Goal: Find specific page/section: Find specific page/section

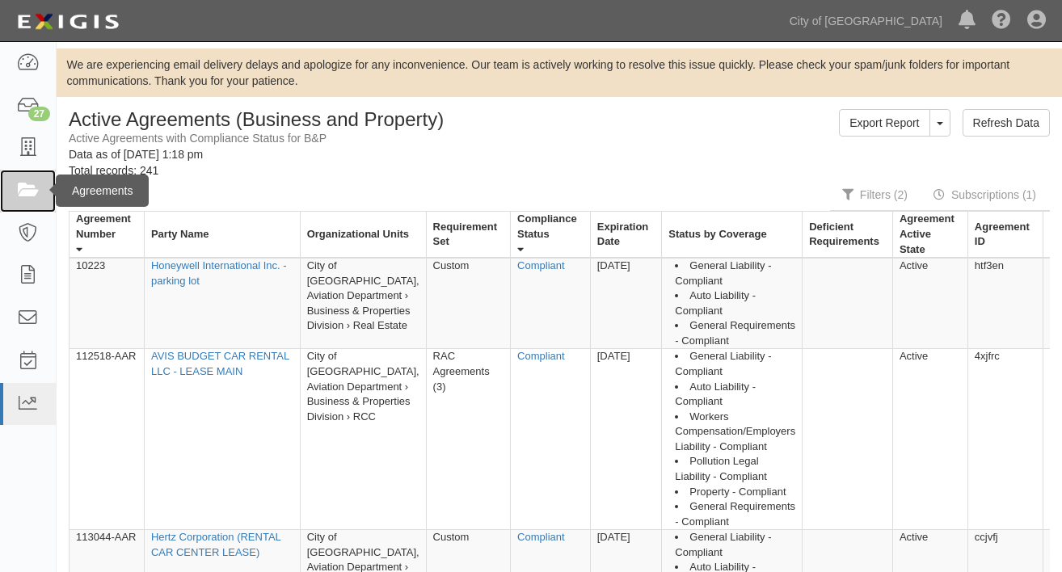
click at [32, 193] on icon at bounding box center [27, 191] width 23 height 19
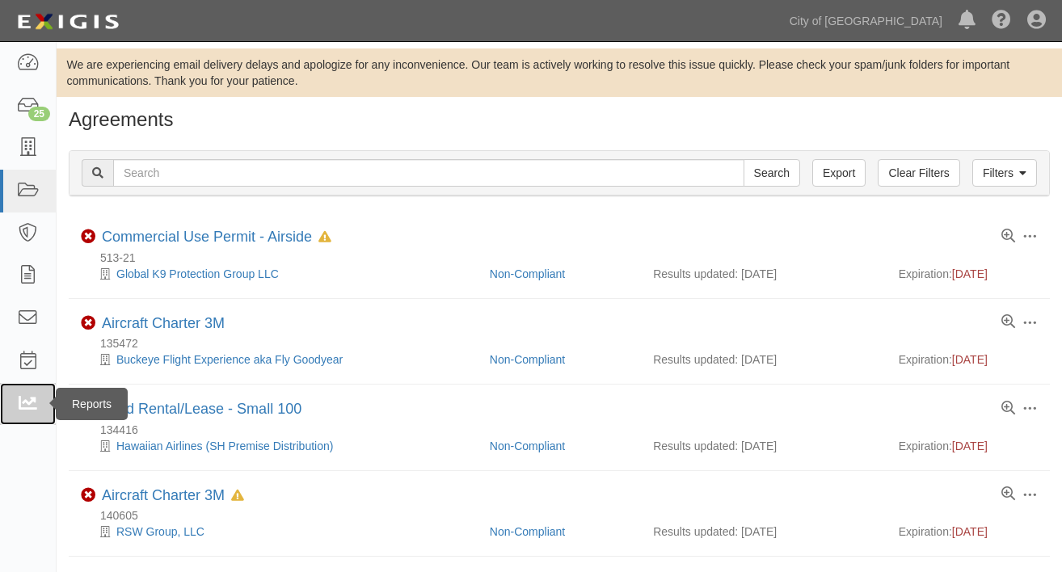
click at [19, 402] on icon at bounding box center [27, 404] width 23 height 19
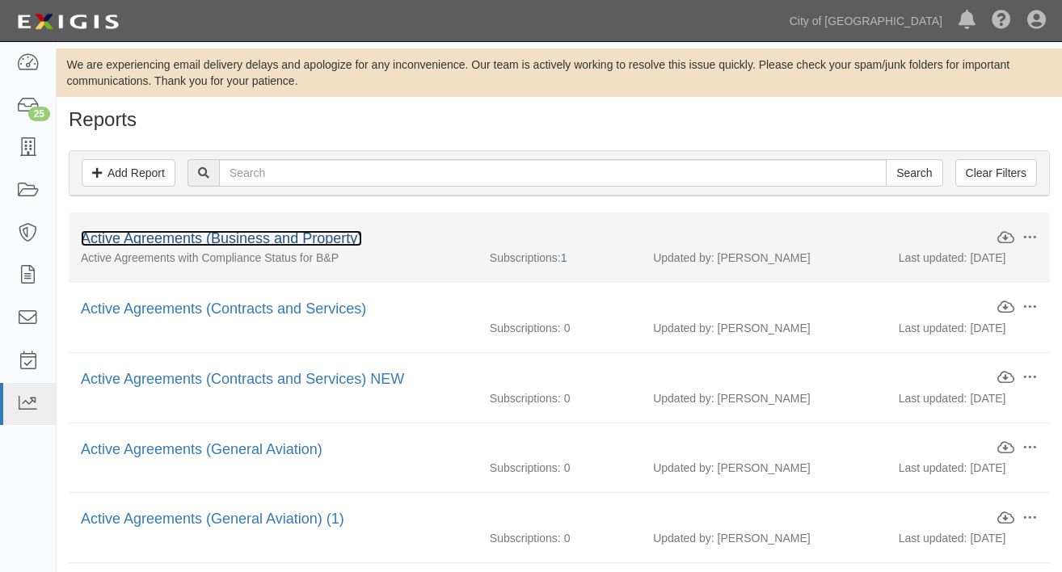
click at [183, 238] on link "Active Agreements (Business and Property)" at bounding box center [221, 238] width 281 height 16
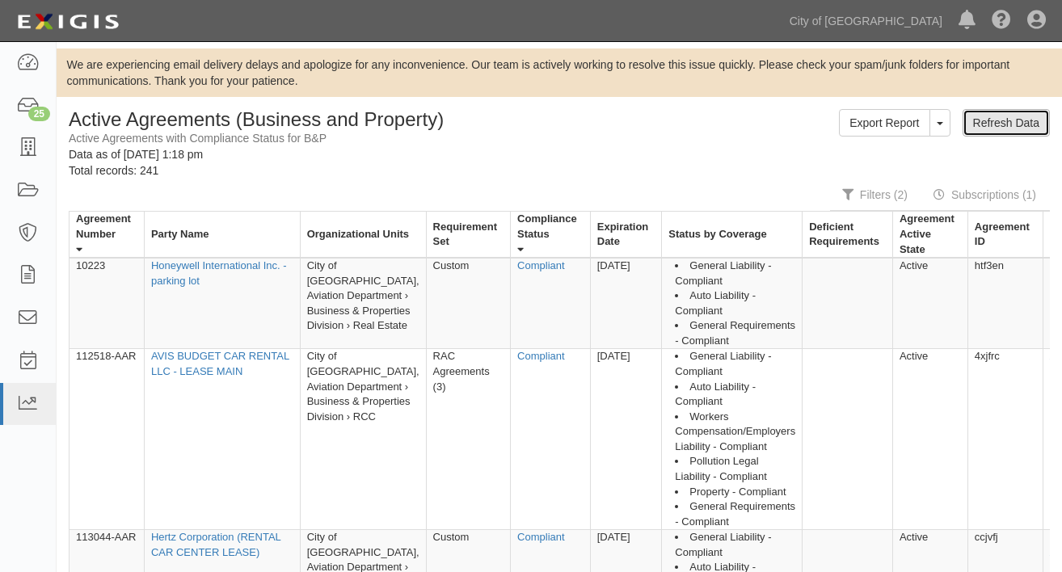
click at [992, 124] on link "Refresh Data" at bounding box center [1005, 122] width 87 height 27
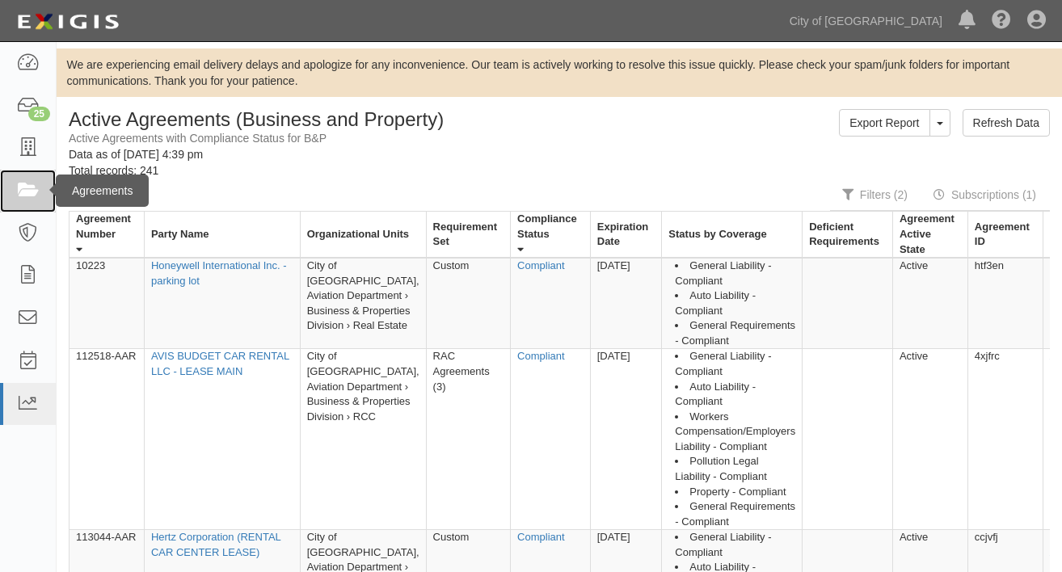
click at [28, 184] on icon at bounding box center [27, 191] width 23 height 19
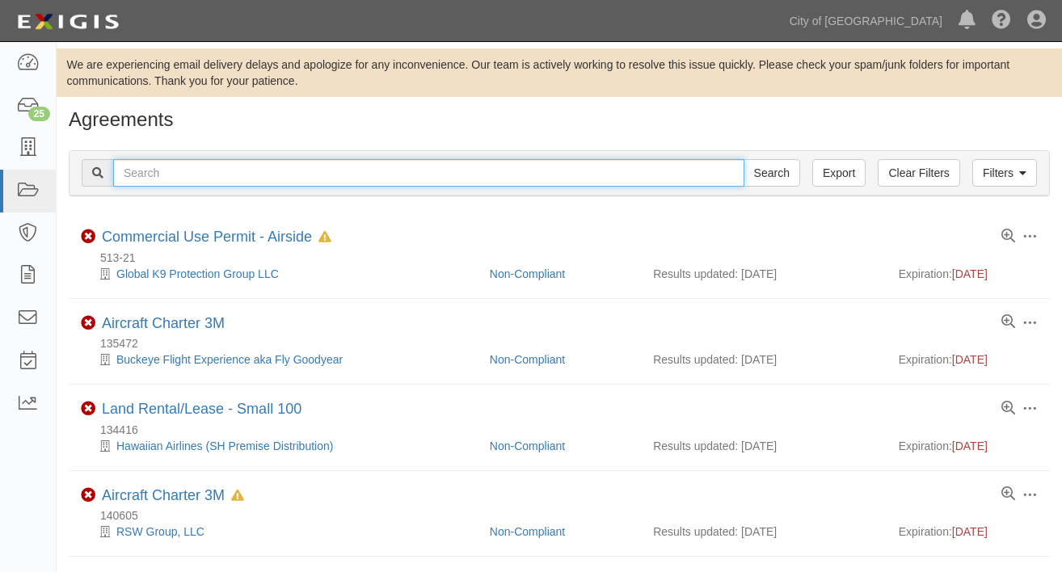
click at [194, 174] on input "text" at bounding box center [428, 172] width 631 height 27
type input "mesa air"
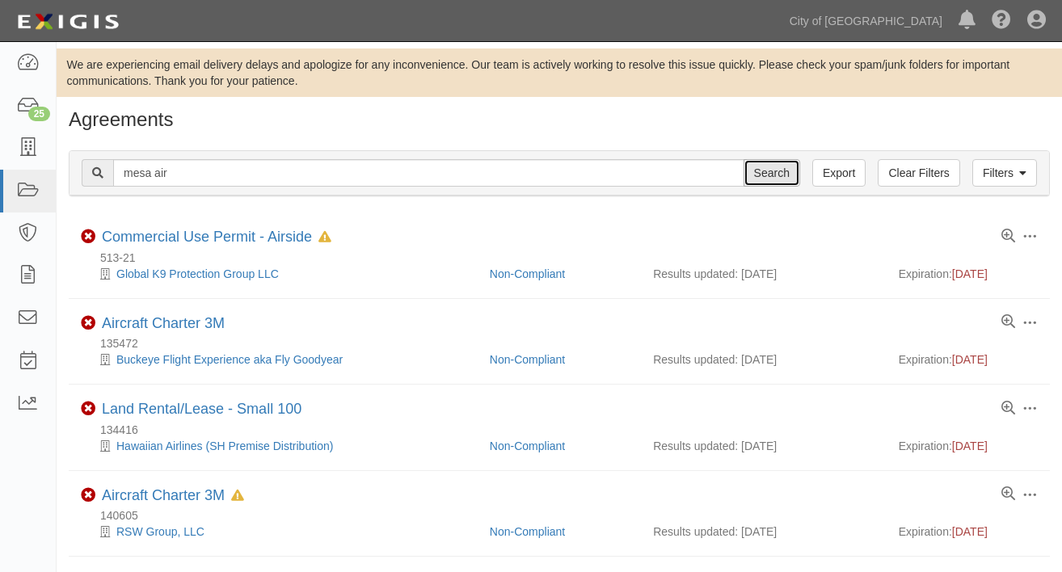
click at [771, 173] on input "Search" at bounding box center [771, 172] width 57 height 27
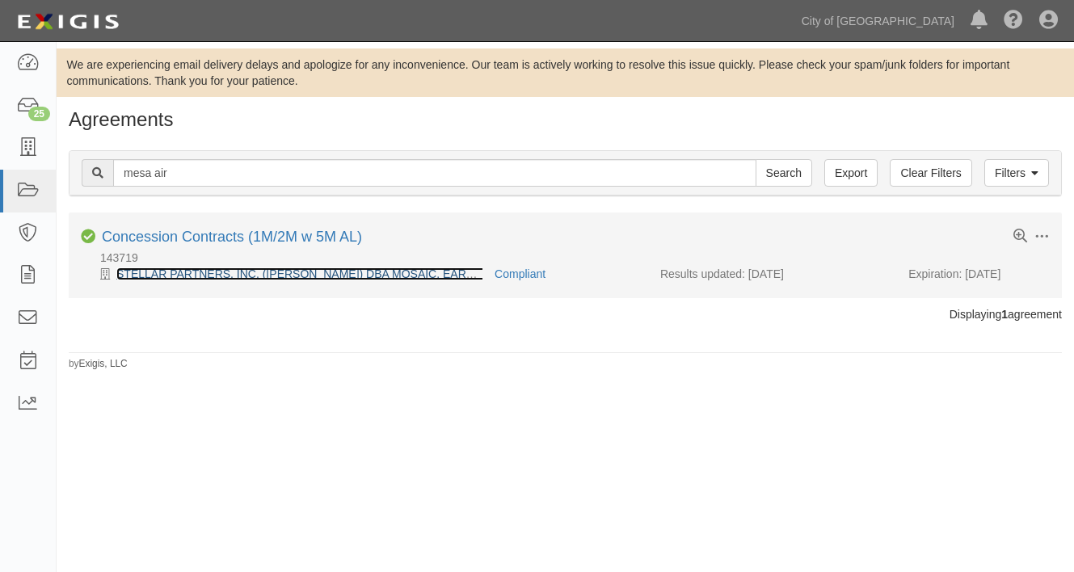
click at [201, 273] on link "STELLAR PARTNERS, INC. ([PERSON_NAME]) DBA MOSAIC, EARTH SPIRIT - T4 RENT" at bounding box center [346, 273] width 461 height 13
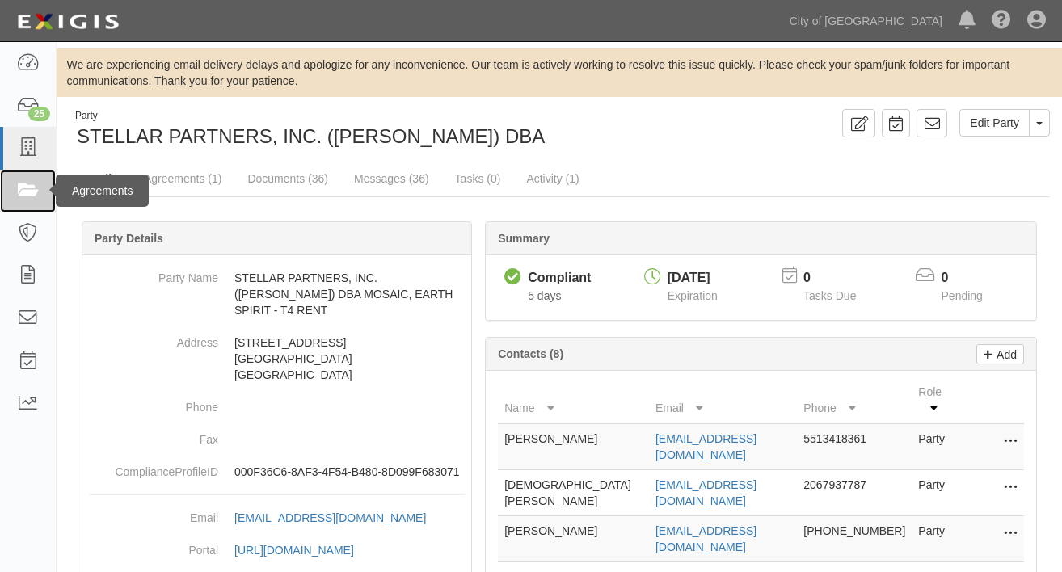
click at [28, 186] on icon at bounding box center [27, 191] width 23 height 19
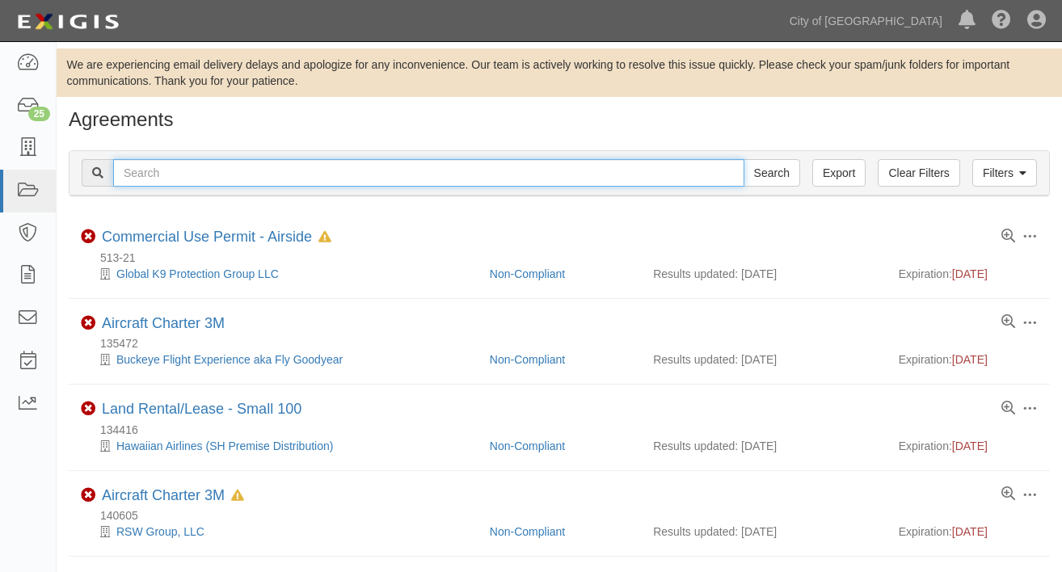
click at [243, 169] on input "text" at bounding box center [428, 172] width 631 height 27
type input "swire pacific"
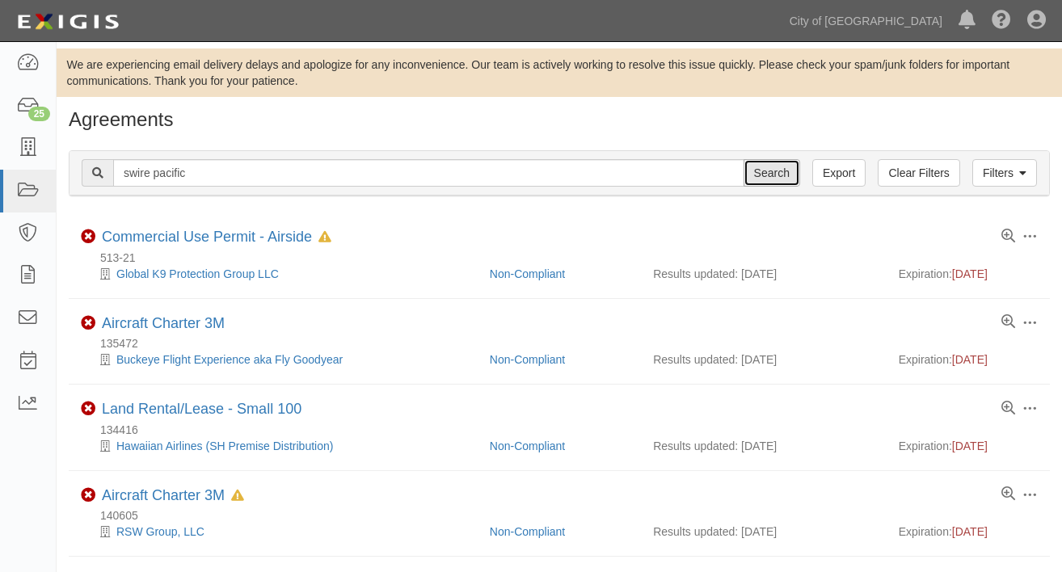
click at [773, 169] on input "Search" at bounding box center [771, 172] width 57 height 27
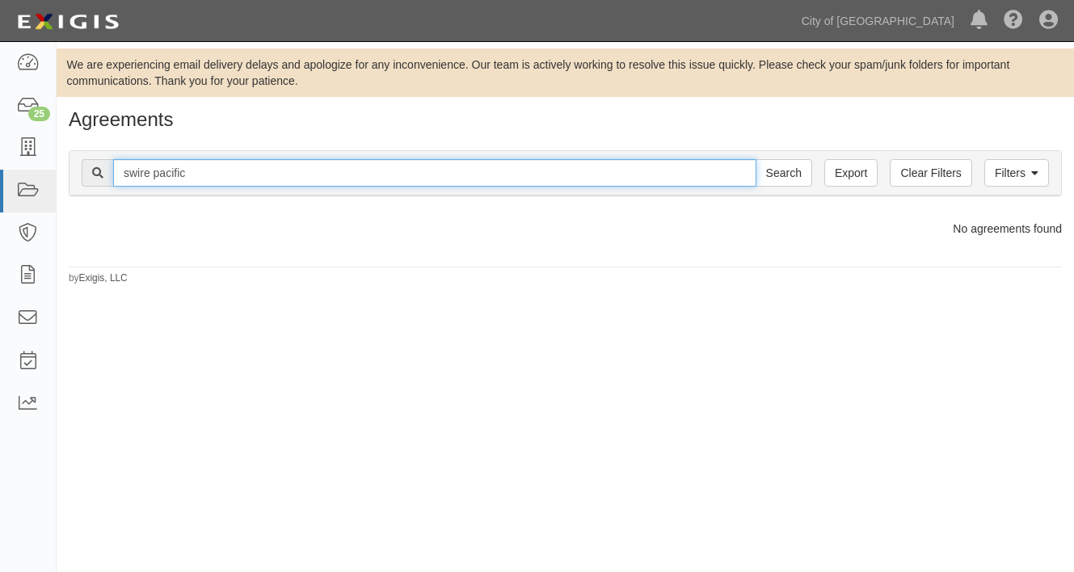
drag, startPoint x: 210, startPoint y: 171, endPoint x: 61, endPoint y: 169, distance: 149.5
click at [61, 169] on div "Filters Clear Filters Export swire pacific Search Filters Compliance Status Com…" at bounding box center [565, 175] width 1017 height 74
type input "airlynner"
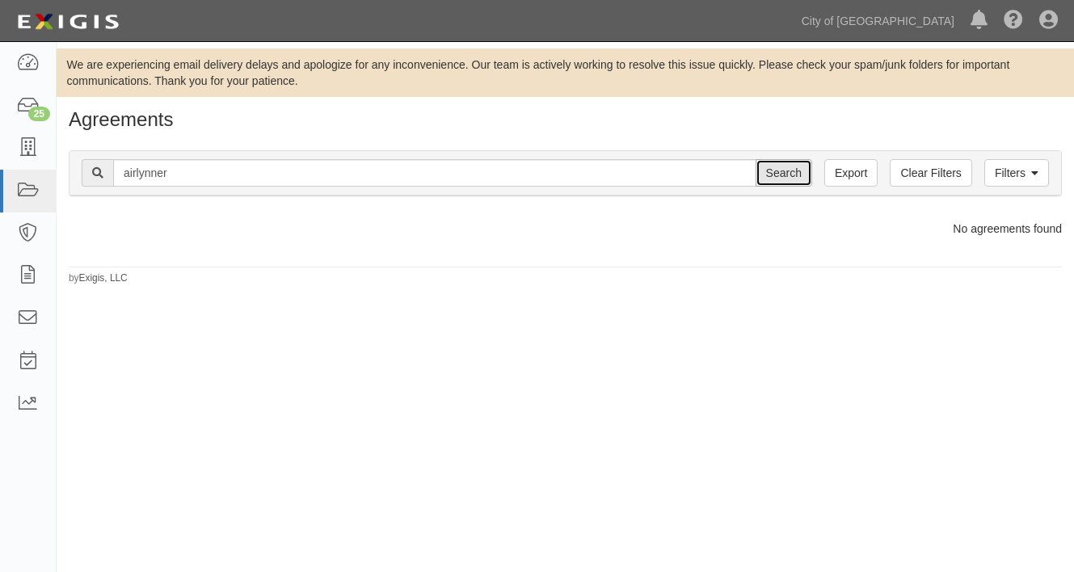
click at [777, 168] on input "Search" at bounding box center [784, 172] width 57 height 27
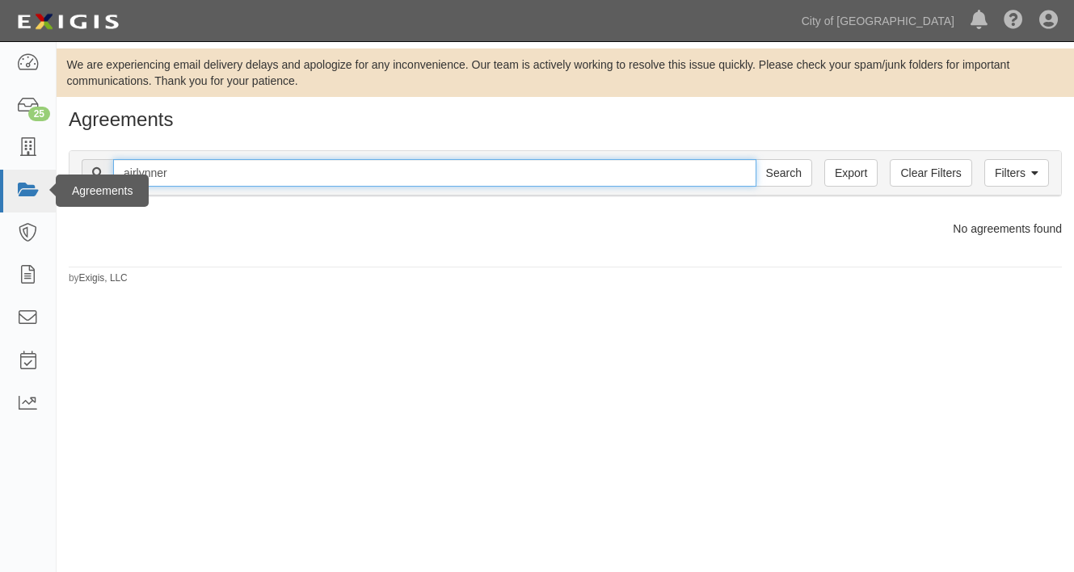
drag, startPoint x: 193, startPoint y: 171, endPoint x: 36, endPoint y: 193, distance: 158.4
click at [36, 193] on body "Toggle navigation Dashboard 25 Inbox Parties Agreements Coverages Documents Mes…" at bounding box center [537, 281] width 1074 height 563
type input "rmc"
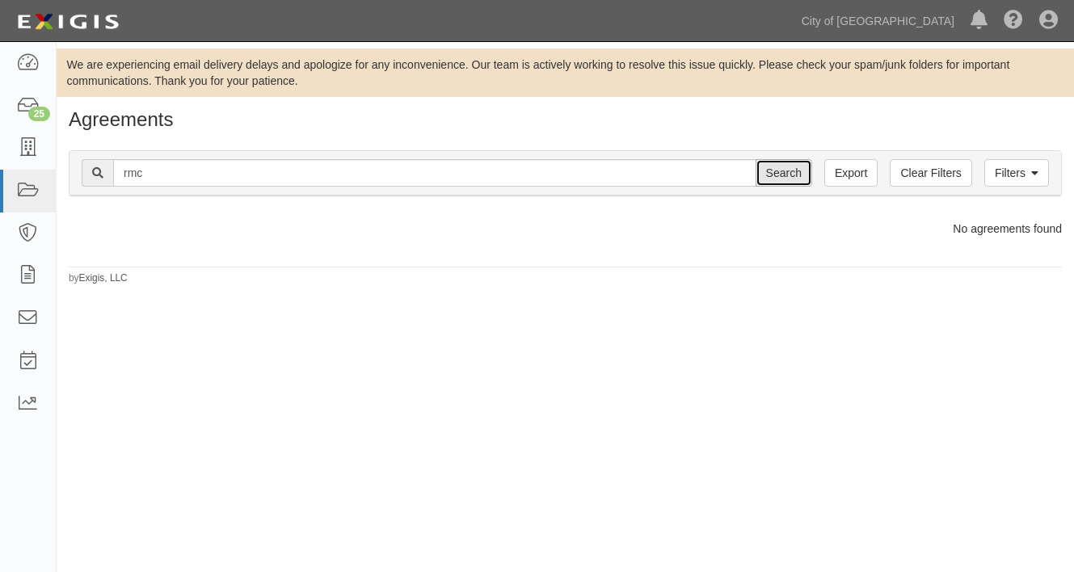
click at [780, 174] on input "Search" at bounding box center [784, 172] width 57 height 27
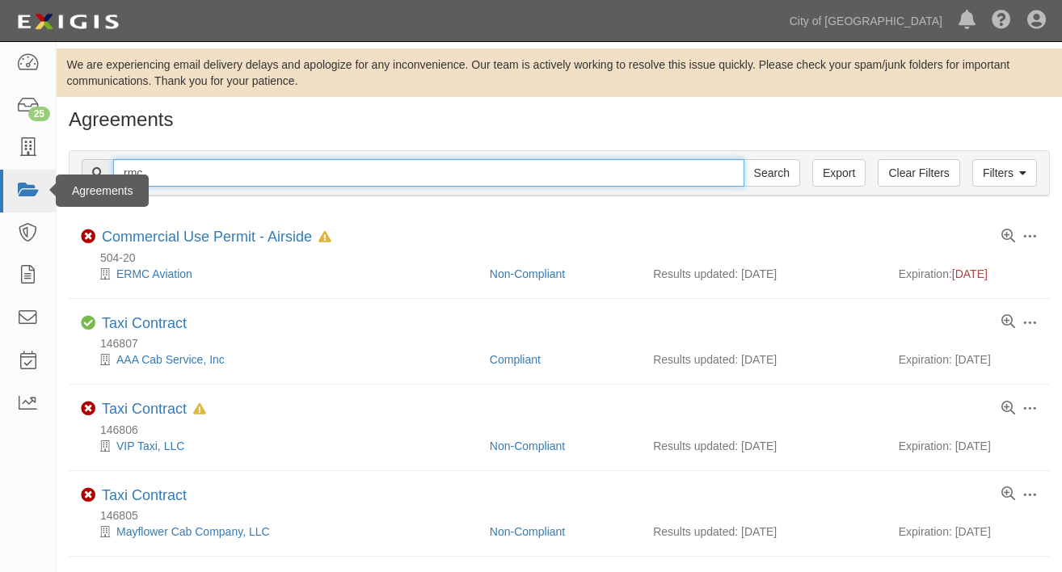
drag, startPoint x: 175, startPoint y: 174, endPoint x: 5, endPoint y: 179, distance: 170.6
type input "rmc facilities"
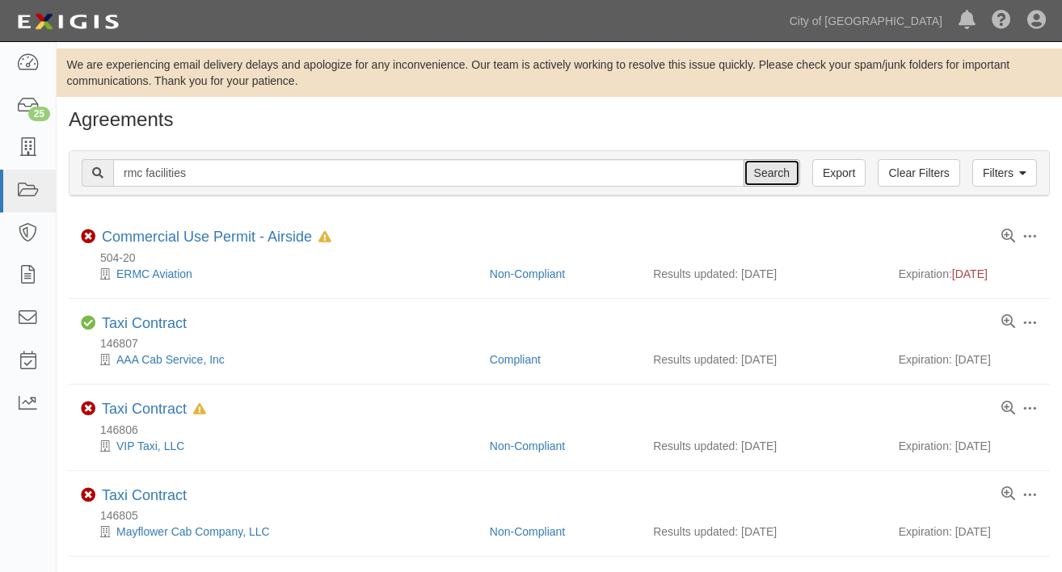
click at [776, 177] on input "Search" at bounding box center [771, 172] width 57 height 27
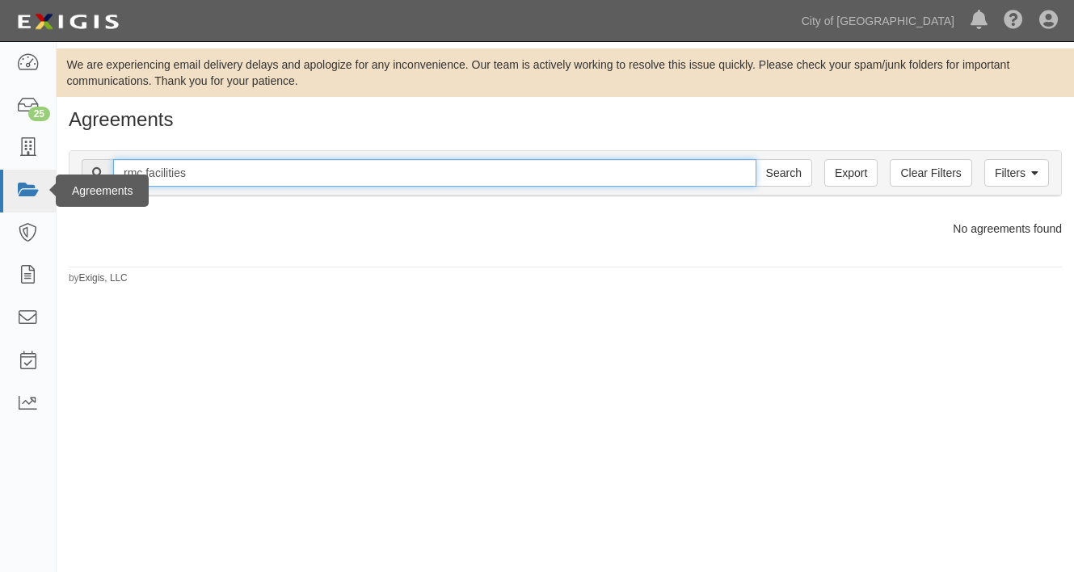
drag, startPoint x: 220, startPoint y: 172, endPoint x: 13, endPoint y: 175, distance: 206.9
click at [13, 175] on body "Toggle navigation Dashboard 25 Inbox Parties Agreements Coverages Documents Mes…" at bounding box center [537, 281] width 1074 height 563
drag, startPoint x: 245, startPoint y: 169, endPoint x: 74, endPoint y: 176, distance: 171.5
click at [74, 176] on div "Filters Clear Filters Export okmok avition Search Filters" at bounding box center [565, 173] width 992 height 44
drag, startPoint x: 287, startPoint y: 179, endPoint x: 11, endPoint y: 184, distance: 275.6
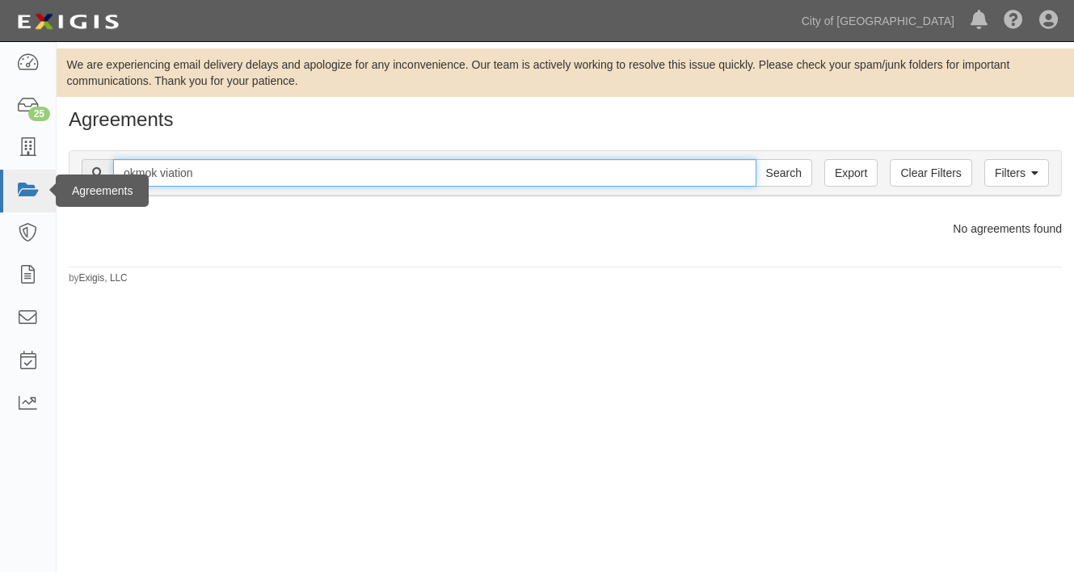
click at [11, 184] on body "Toggle navigation Dashboard 25 Inbox Parties Agreements Coverages Documents Mes…" at bounding box center [537, 281] width 1074 height 563
type input "okmok aviation"
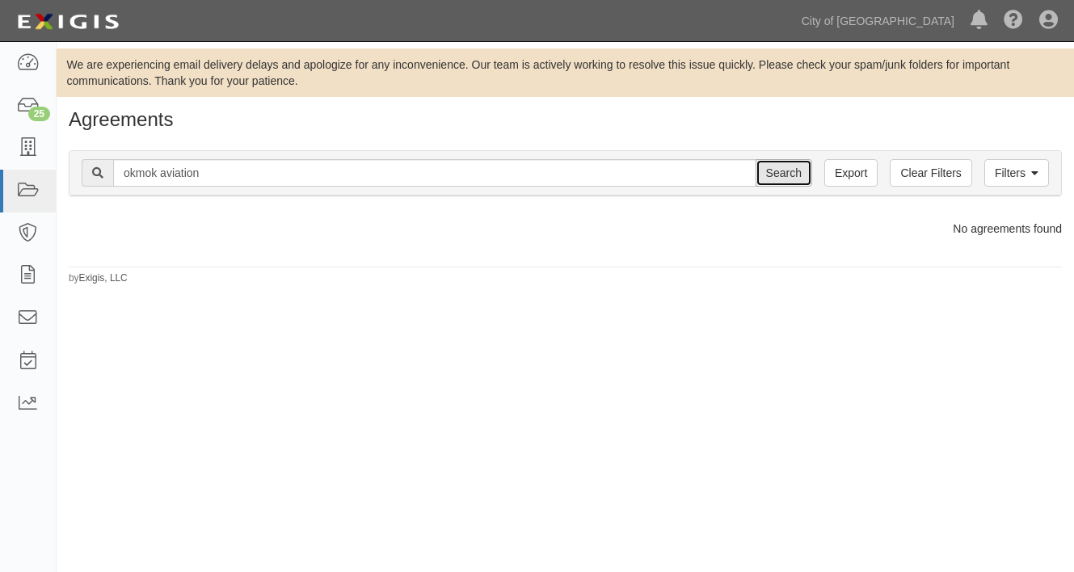
click at [785, 175] on input "Search" at bounding box center [784, 172] width 57 height 27
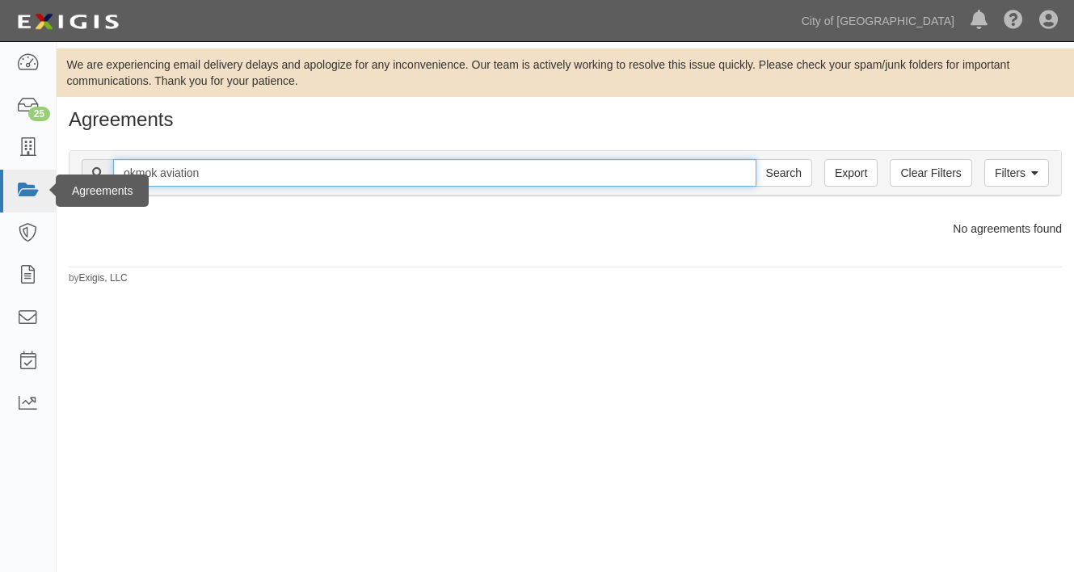
drag, startPoint x: 234, startPoint y: 174, endPoint x: 0, endPoint y: 181, distance: 234.5
click at [0, 181] on body "Toggle navigation Dashboard 25 Inbox Parties Agreements Coverages Documents Mes…" at bounding box center [537, 281] width 1074 height 563
type input "kortman"
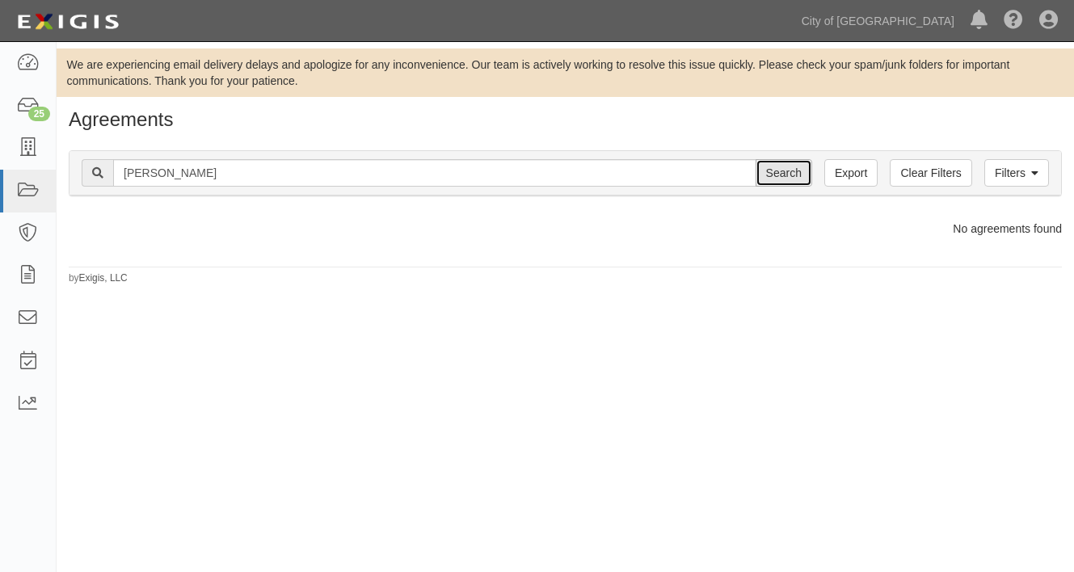
click at [776, 179] on input "Search" at bounding box center [784, 172] width 57 height 27
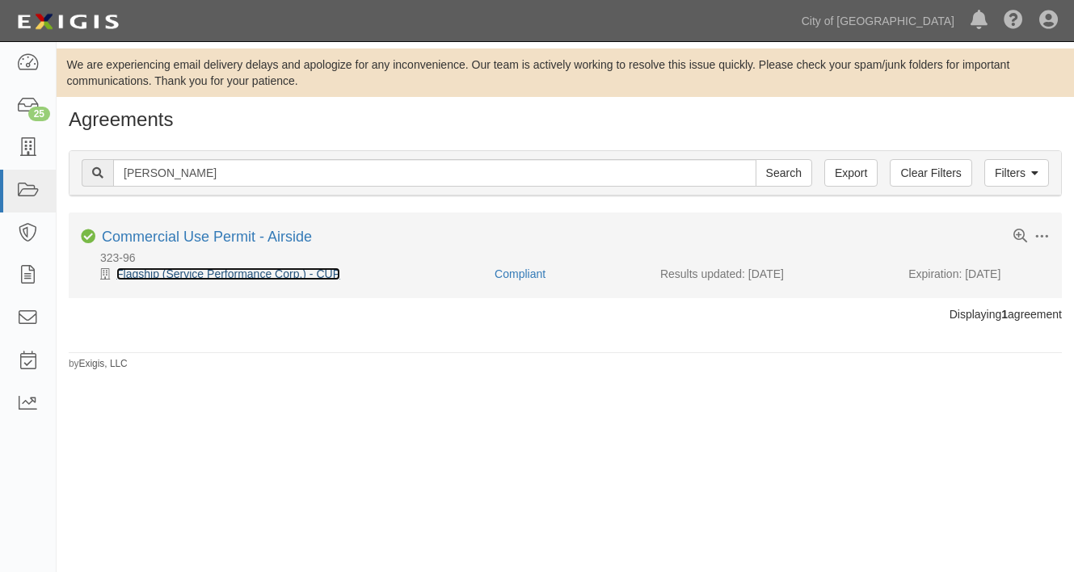
click at [188, 277] on link "Flagship (Service Performance Corp.) - CUP" at bounding box center [228, 273] width 224 height 13
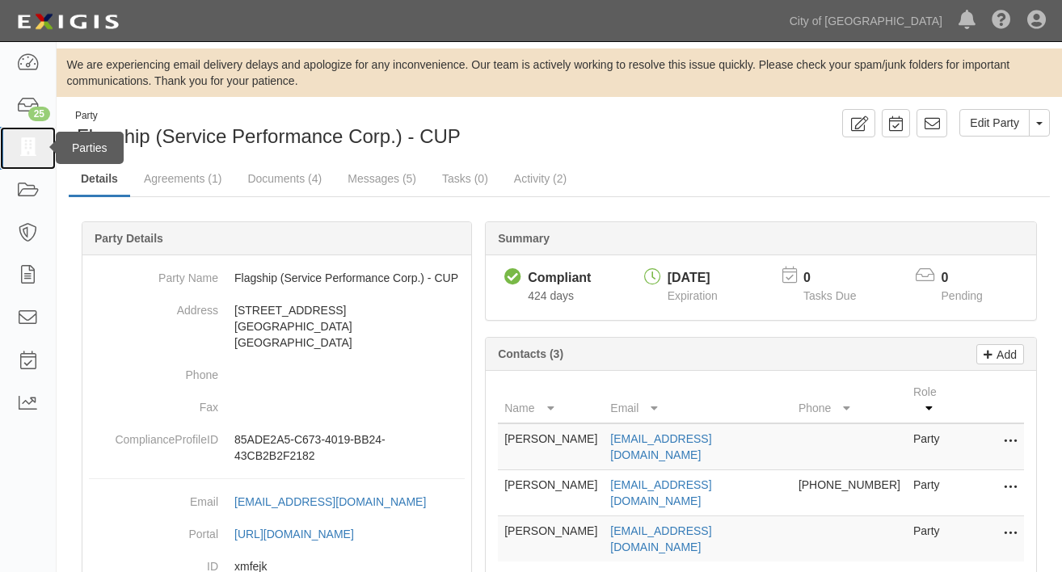
click at [27, 149] on icon at bounding box center [27, 148] width 23 height 19
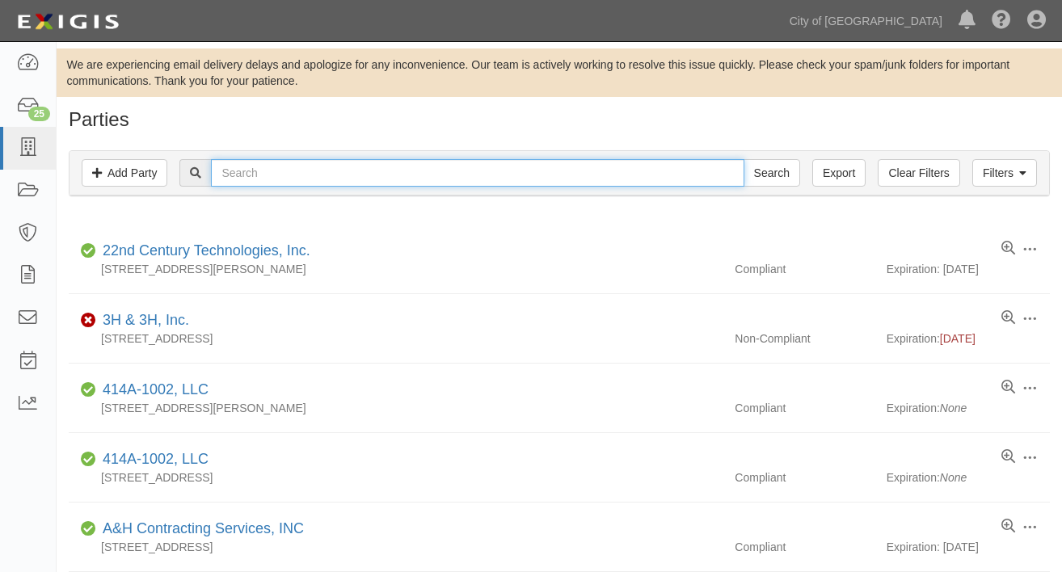
click at [259, 180] on input "text" at bounding box center [477, 172] width 533 height 27
type input "t"
type input "thermal print"
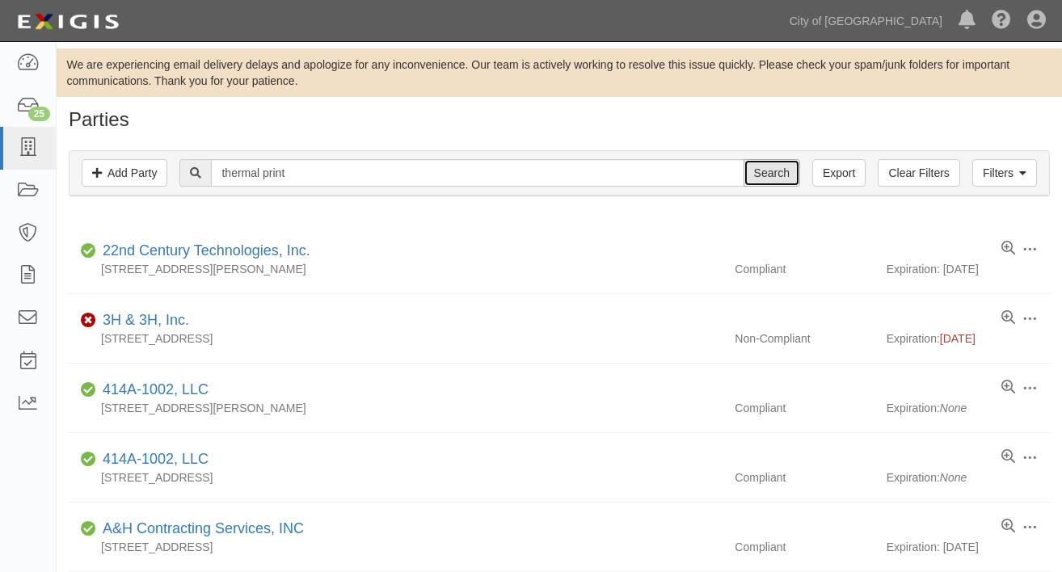
click at [765, 180] on input "Search" at bounding box center [771, 172] width 57 height 27
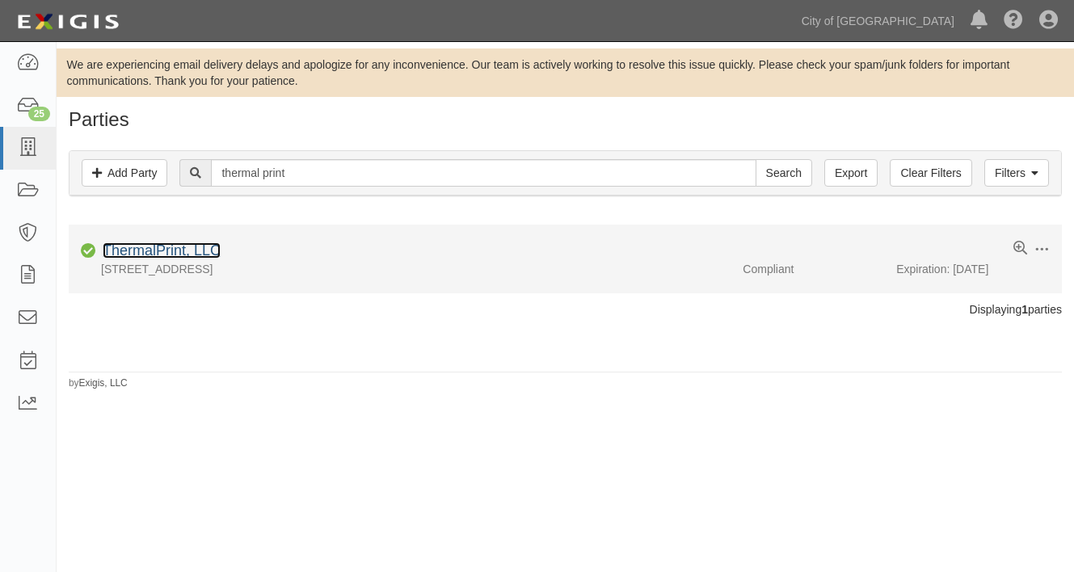
click at [157, 253] on link "ThermalPrint, LLC" at bounding box center [162, 250] width 118 height 16
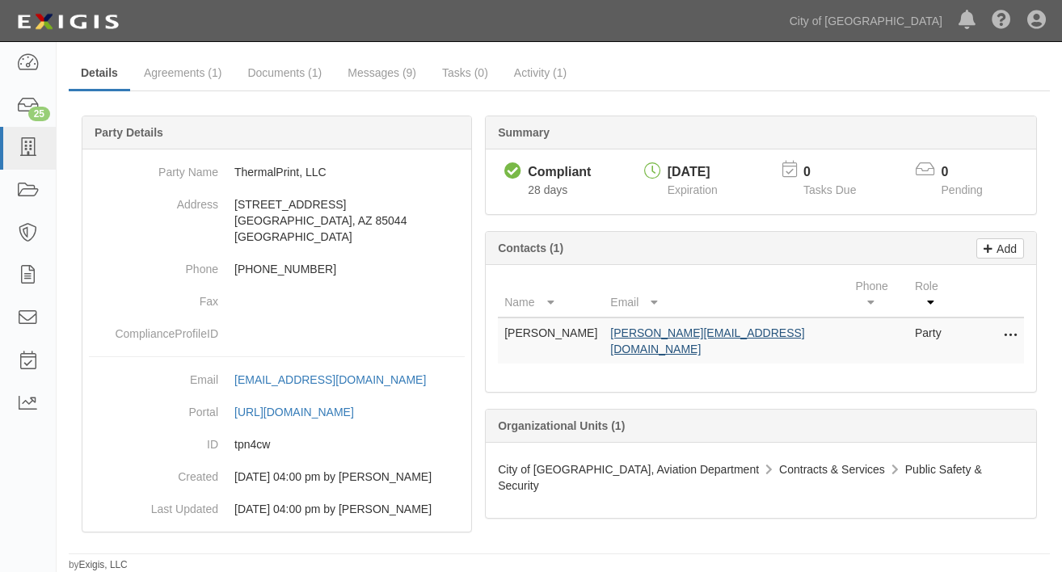
scroll to position [122, 0]
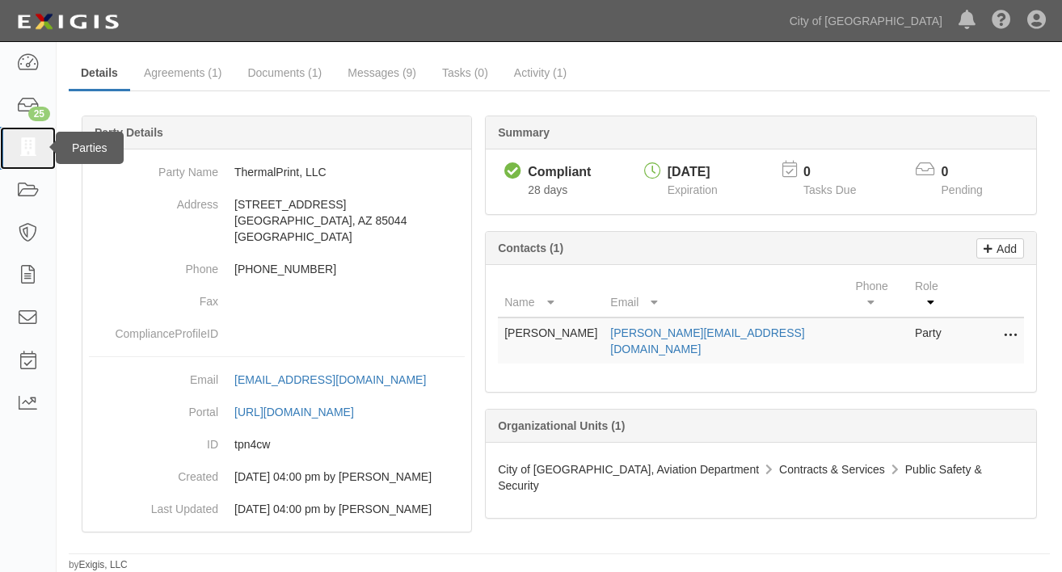
click at [22, 149] on icon at bounding box center [27, 148] width 23 height 19
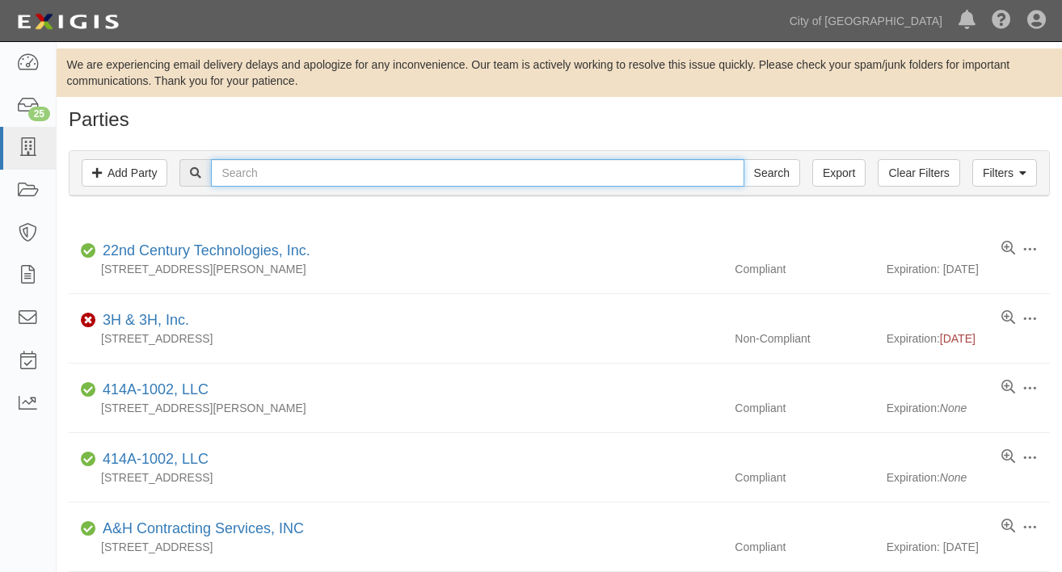
click at [267, 170] on input "text" at bounding box center [477, 172] width 533 height 27
type input "american greyhound"
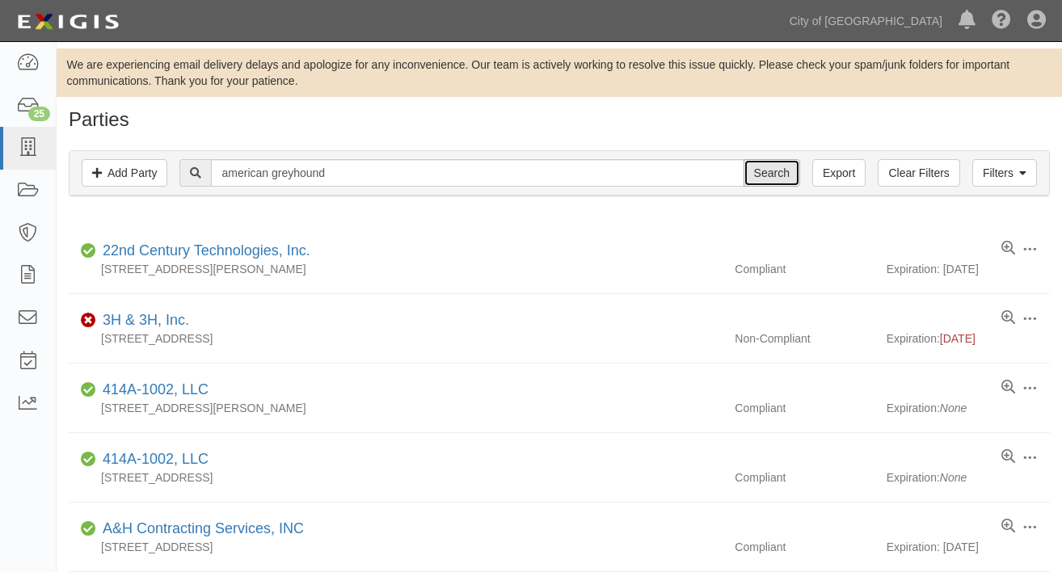
click at [777, 179] on input "Search" at bounding box center [771, 172] width 57 height 27
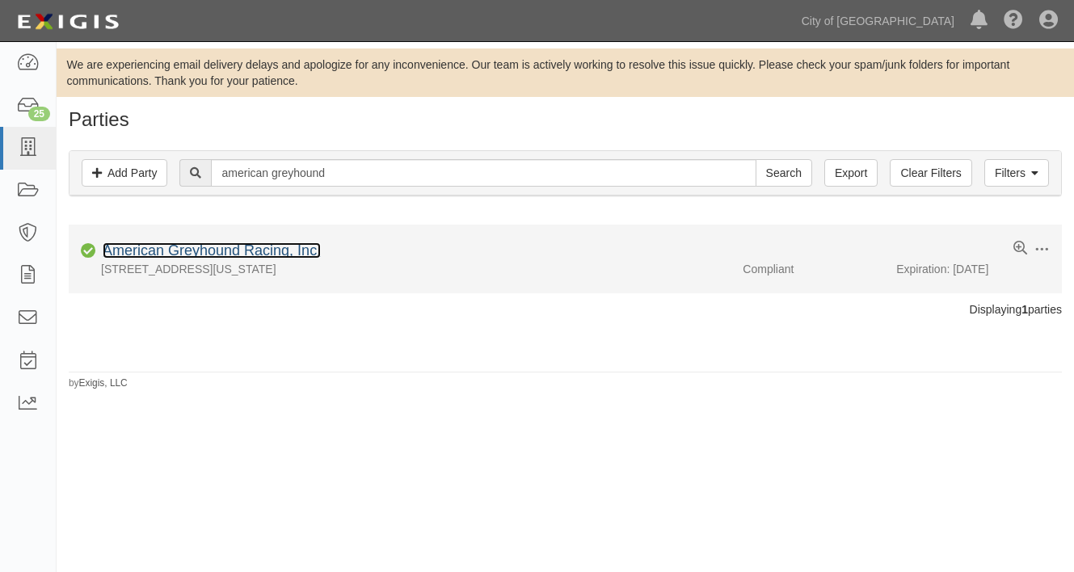
click at [148, 248] on link "American Greyhound Racing, Inc." at bounding box center [212, 250] width 218 height 16
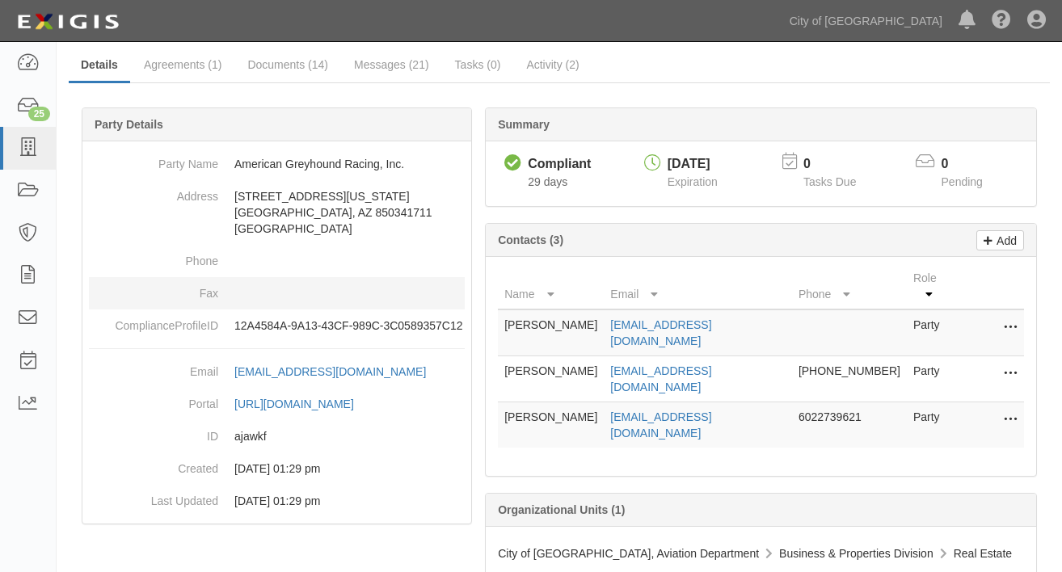
scroll to position [123, 0]
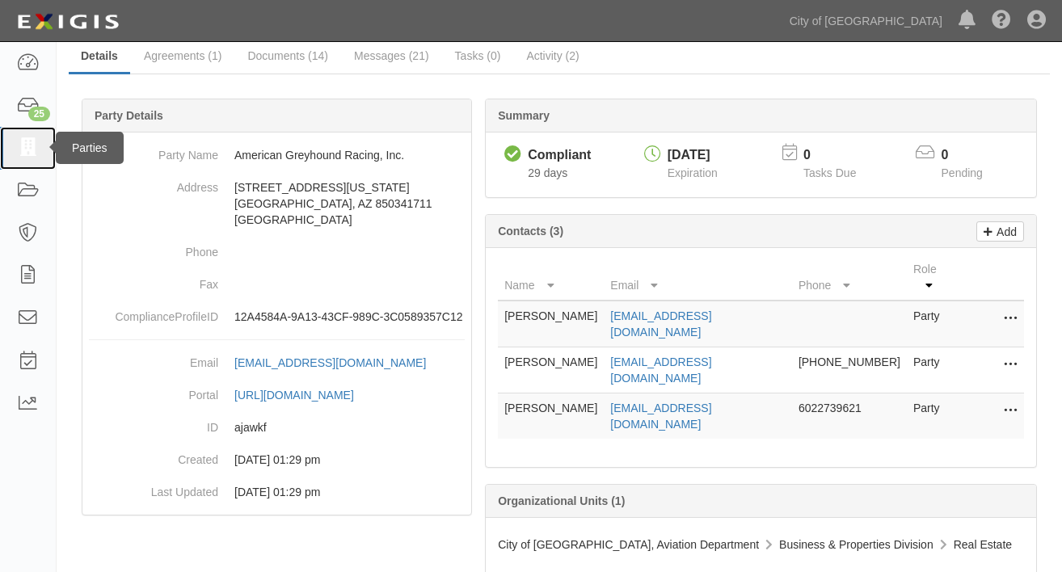
click at [23, 143] on icon at bounding box center [27, 148] width 23 height 19
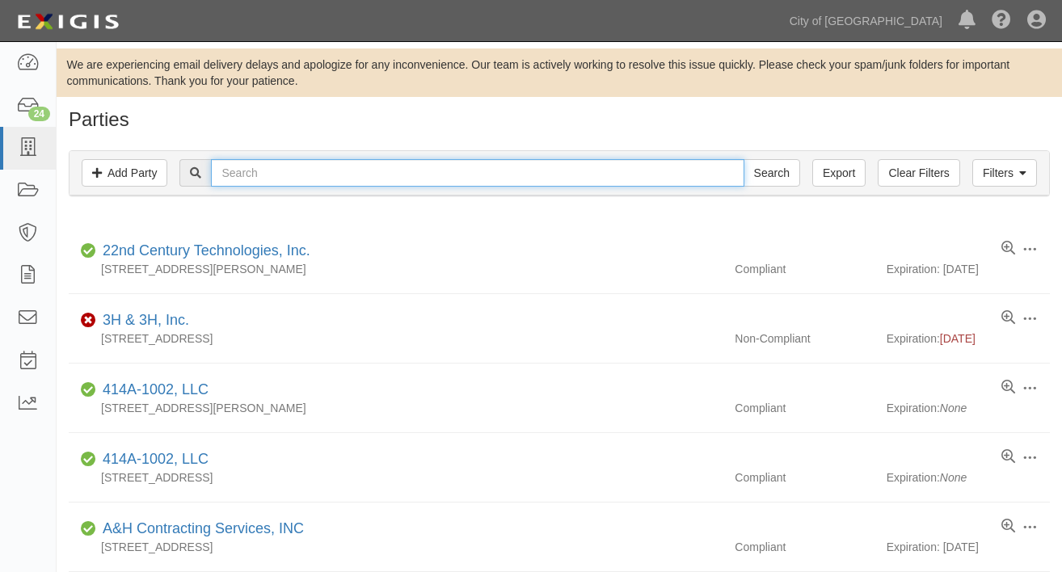
click at [277, 179] on input "text" at bounding box center [477, 172] width 533 height 27
type input "wsp"
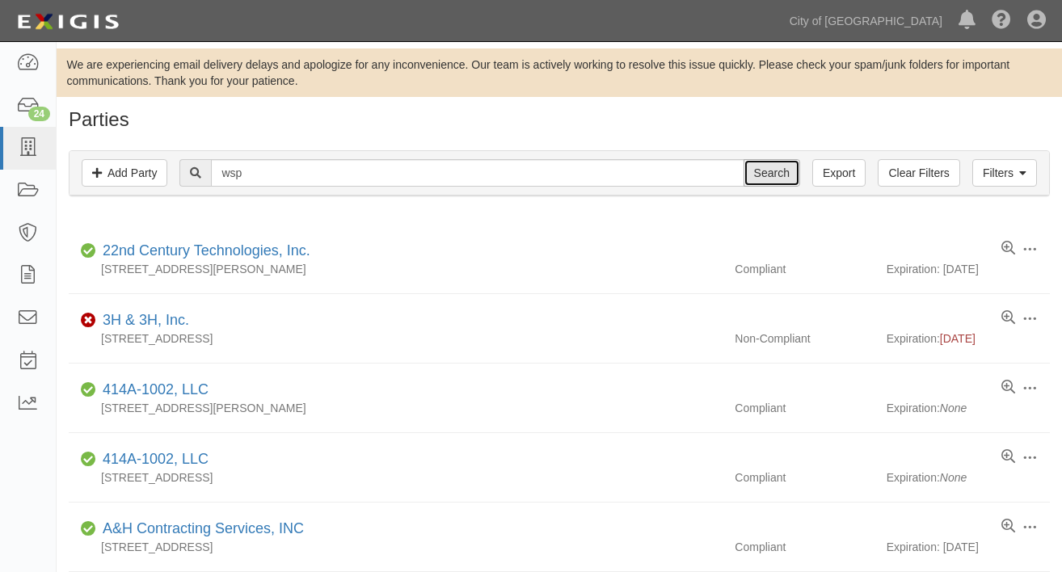
click at [781, 174] on input "Search" at bounding box center [771, 172] width 57 height 27
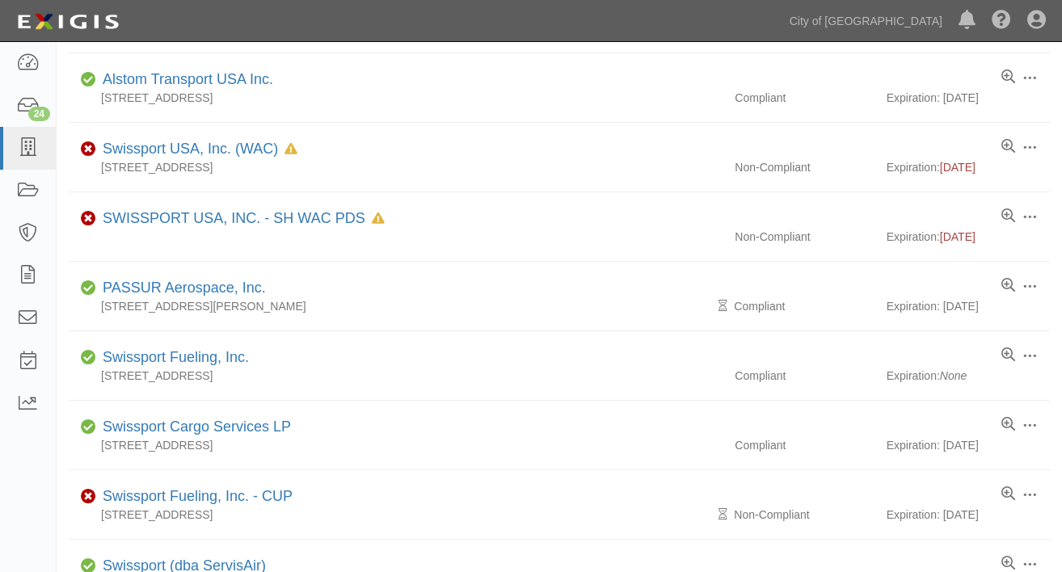
scroll to position [727, 0]
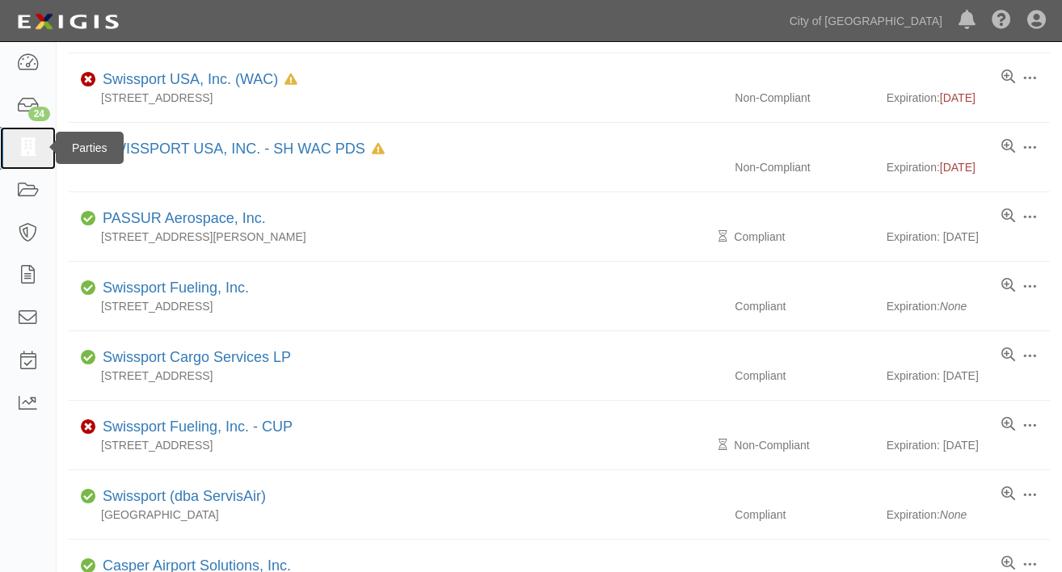
click at [27, 145] on icon at bounding box center [27, 148] width 23 height 19
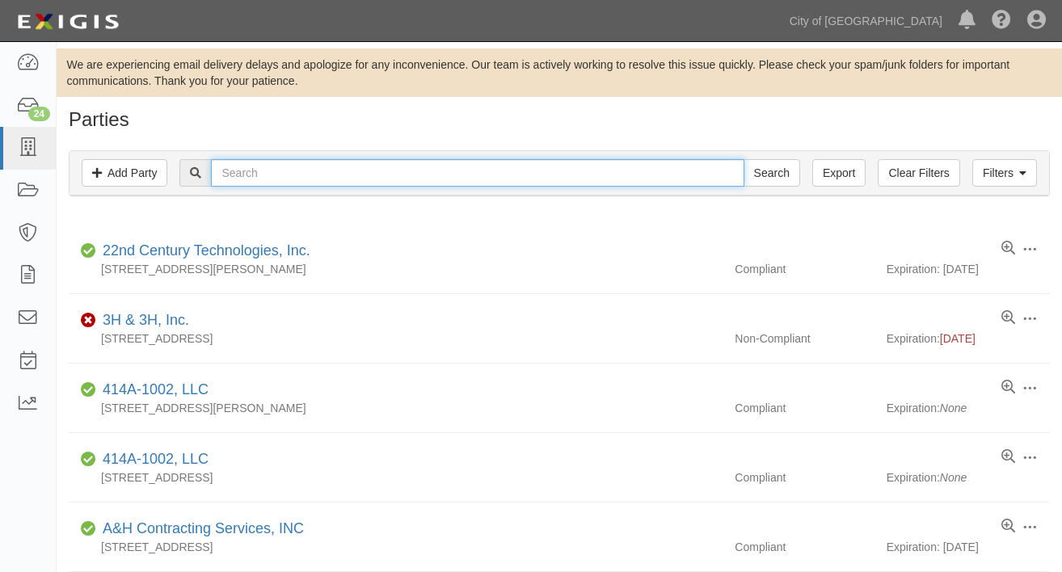
click at [262, 167] on input "text" at bounding box center [477, 172] width 533 height 27
type input "coffman associates"
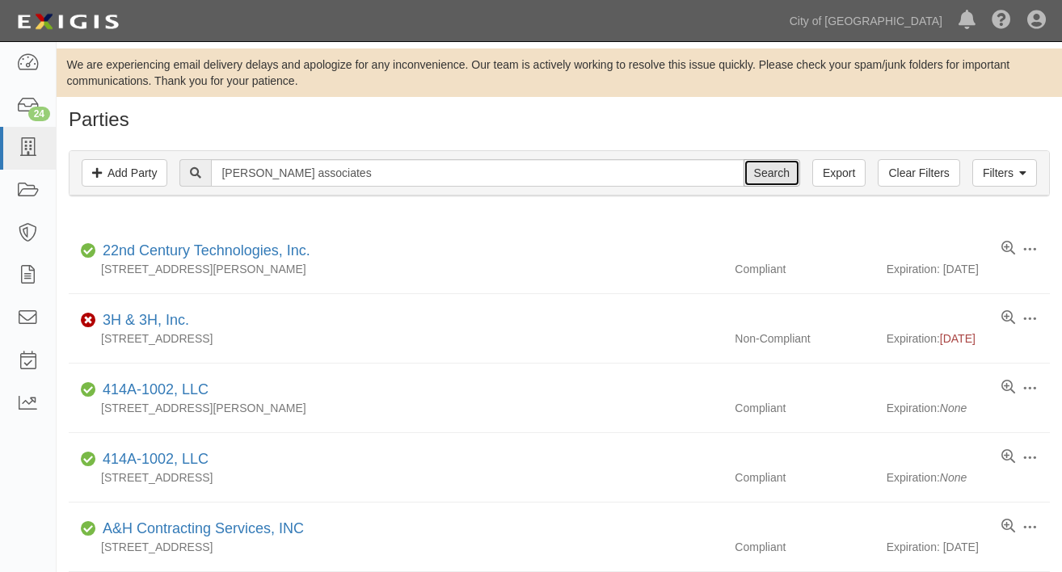
click at [782, 177] on input "Search" at bounding box center [771, 172] width 57 height 27
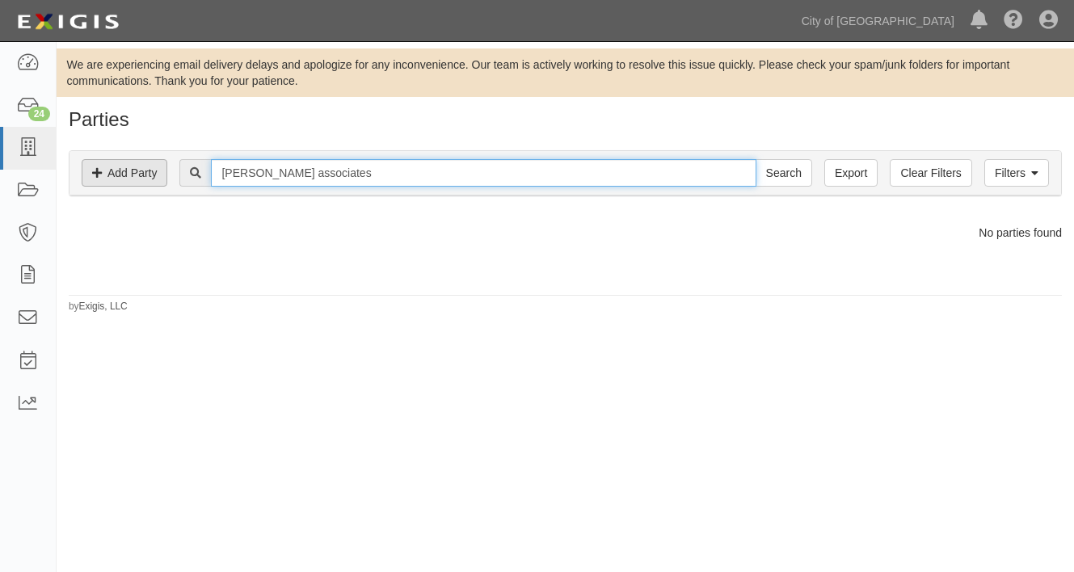
drag, startPoint x: 352, startPoint y: 171, endPoint x: 124, endPoint y: 170, distance: 228.7
click at [124, 170] on div "Filters Add Party Clear Filters Export [PERSON_NAME] associates Search Filters" at bounding box center [565, 173] width 992 height 44
type input "[US_STATE] cardinals football club"
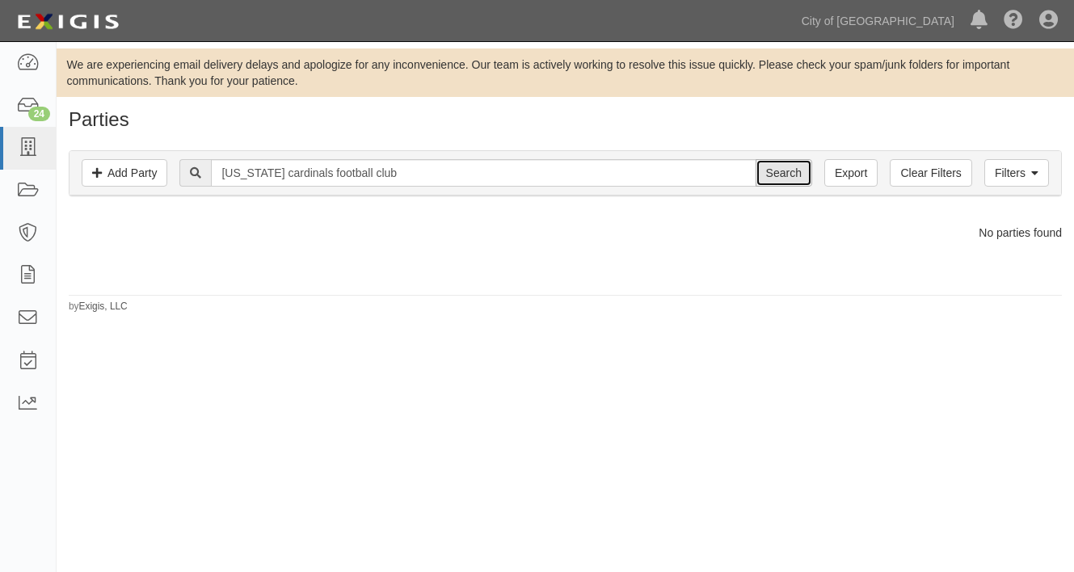
click at [785, 172] on input "Search" at bounding box center [784, 172] width 57 height 27
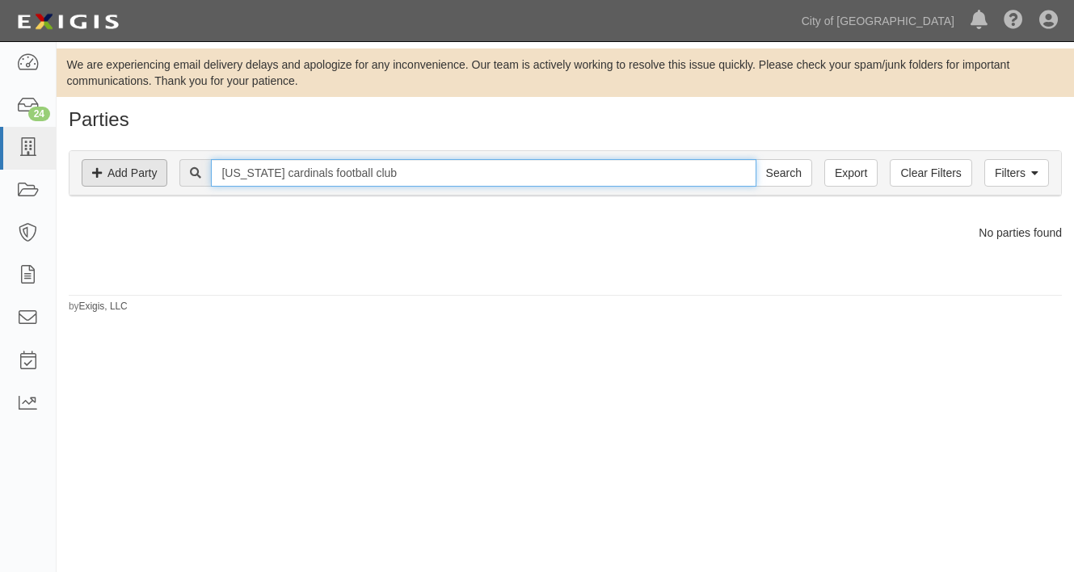
drag, startPoint x: 388, startPoint y: 178, endPoint x: 161, endPoint y: 179, distance: 227.1
click at [161, 179] on div "Filters Add Party Clear Filters Export arizona cardinals football club Search F…" at bounding box center [565, 173] width 992 height 44
type input "granite telecommunications"
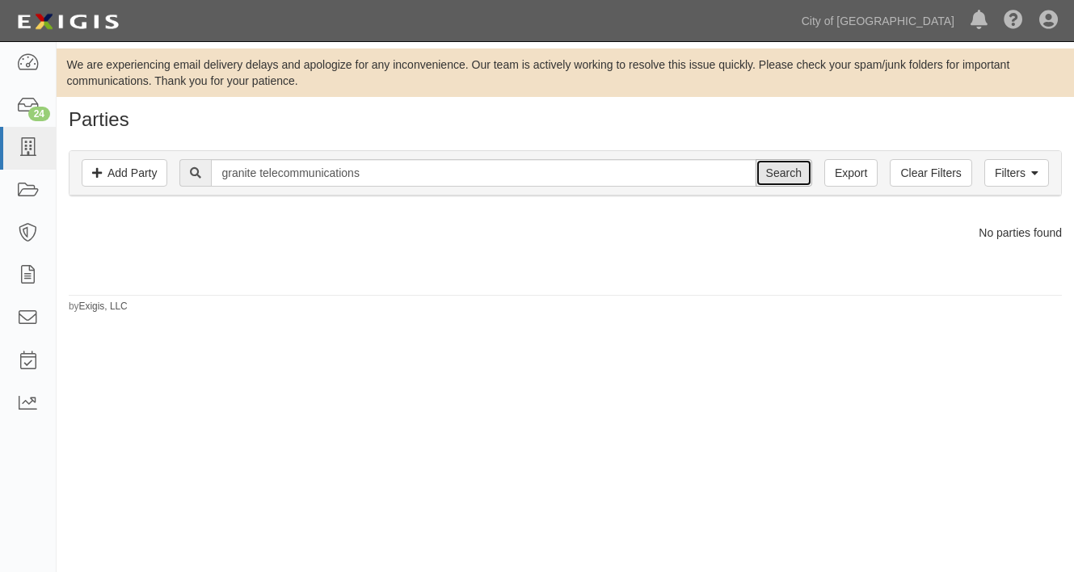
click at [787, 174] on input "Search" at bounding box center [784, 172] width 57 height 27
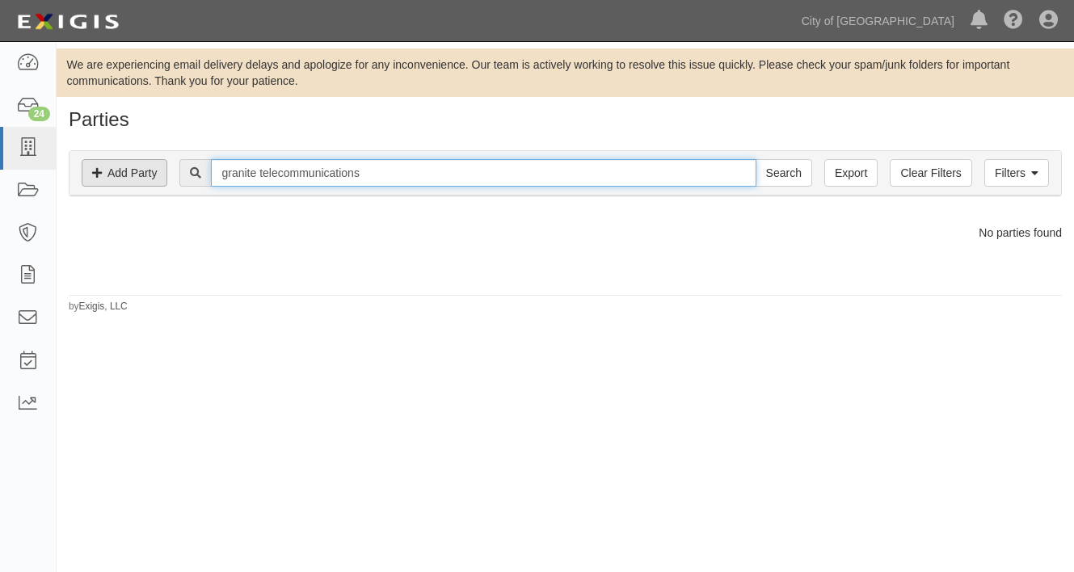
drag, startPoint x: 397, startPoint y: 174, endPoint x: 145, endPoint y: 180, distance: 252.2
click at [145, 180] on div "Filters Add Party Clear Filters Export granite telecommunications Search Filters" at bounding box center [565, 173] width 992 height 44
type input "[PERSON_NAME] corporation"
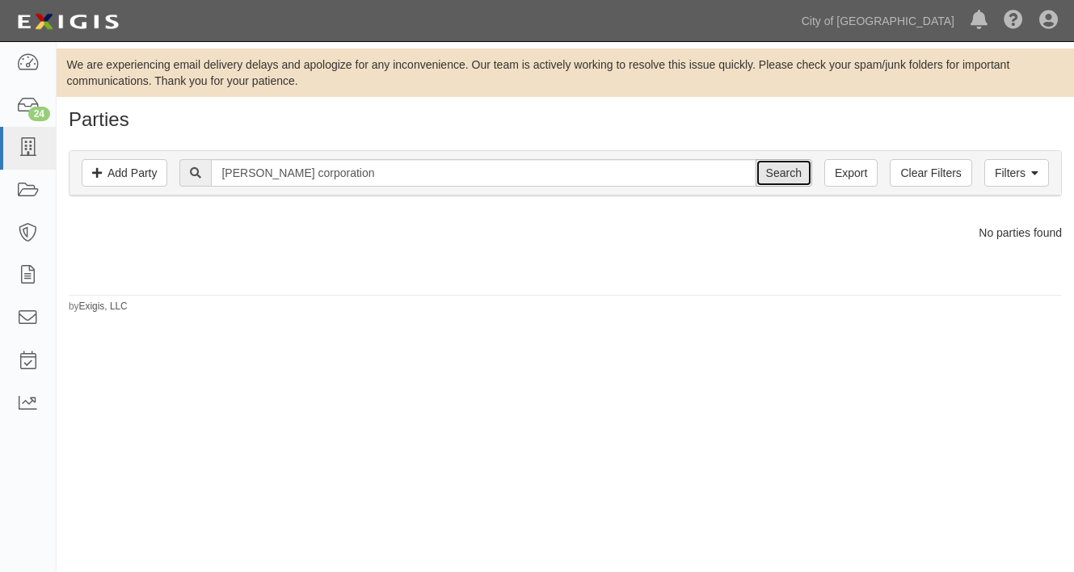
click at [788, 175] on input "Search" at bounding box center [784, 172] width 57 height 27
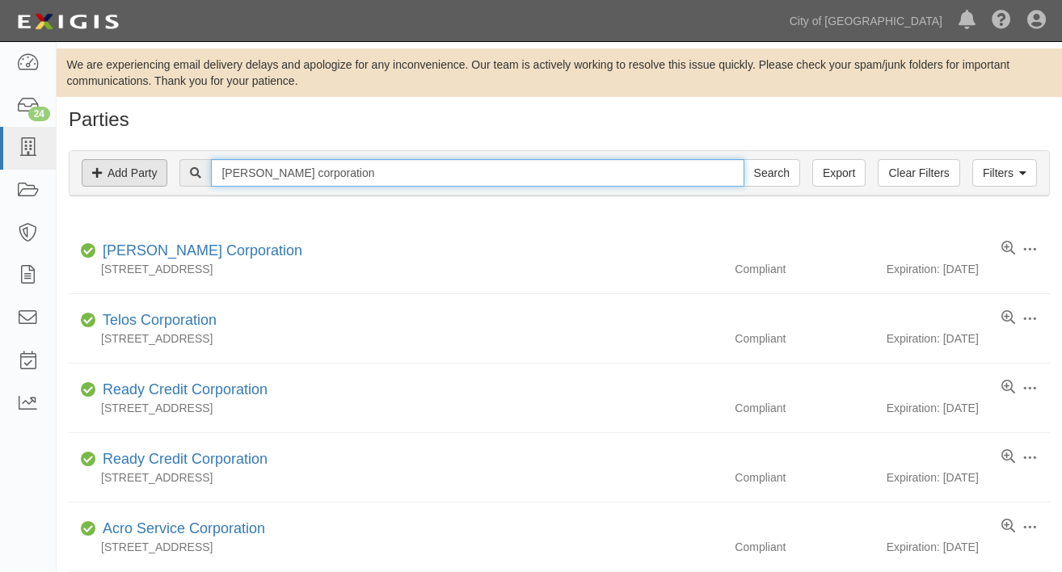
drag, startPoint x: 327, startPoint y: 172, endPoint x: 108, endPoint y: 177, distance: 219.0
click at [108, 177] on div "Filters Add Party Clear Filters Export [PERSON_NAME] corporation Search Filters" at bounding box center [558, 173] width 979 height 44
type input "transdev"
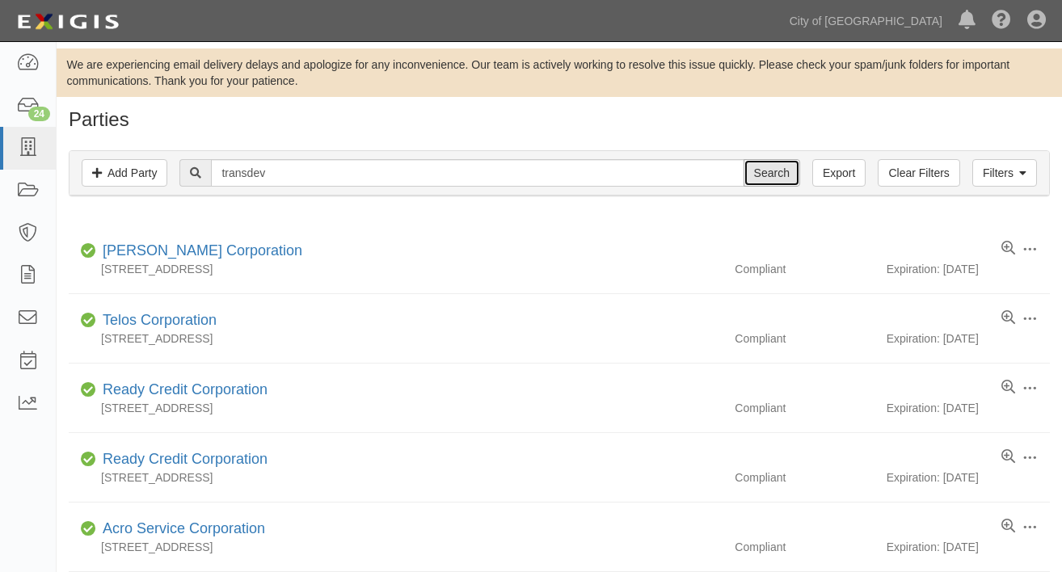
click at [775, 174] on input "Search" at bounding box center [771, 172] width 57 height 27
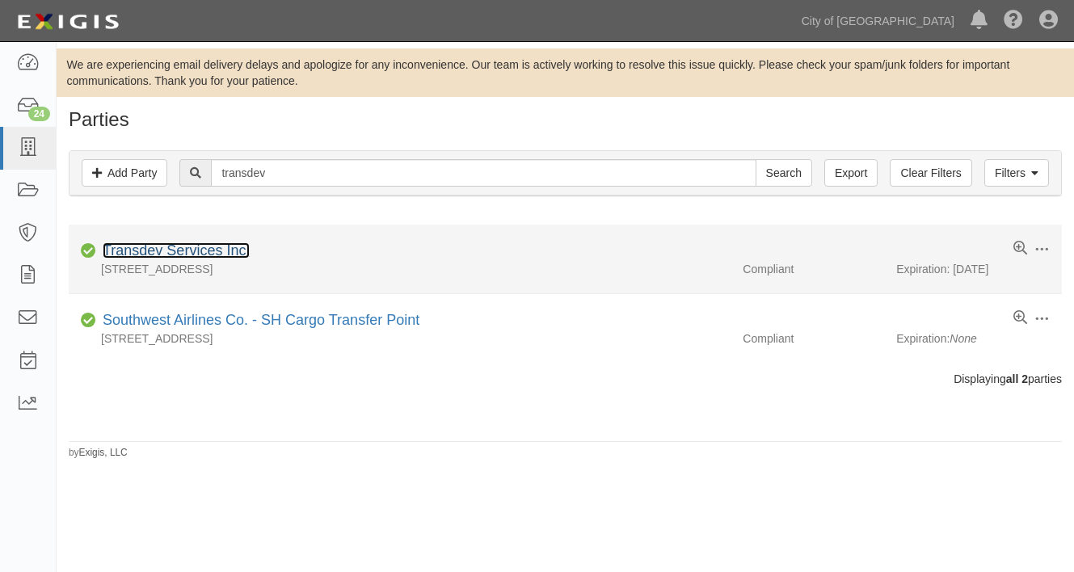
click at [184, 253] on link "Transdev Services Inc." at bounding box center [176, 250] width 147 height 16
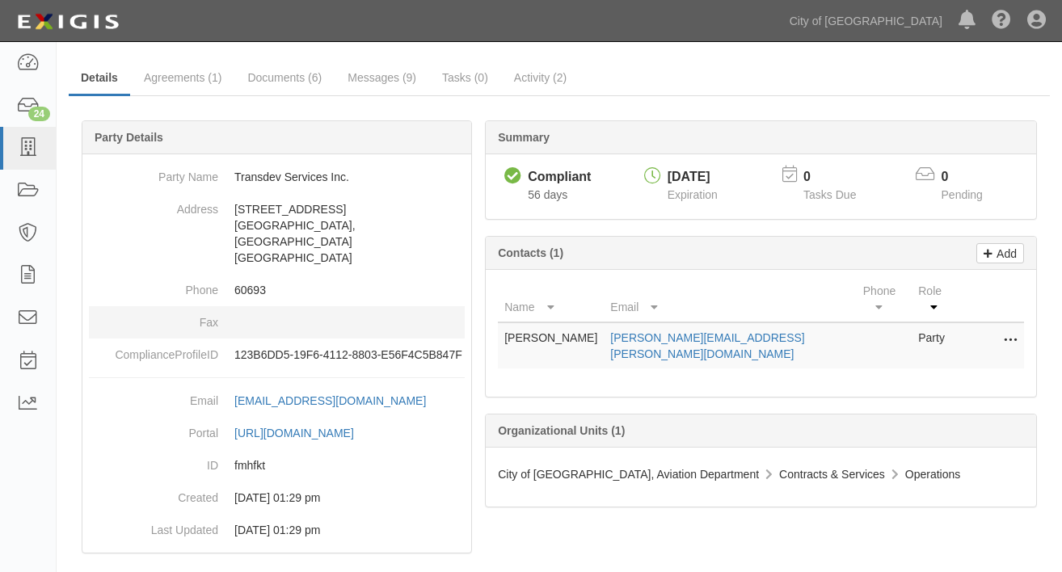
scroll to position [122, 0]
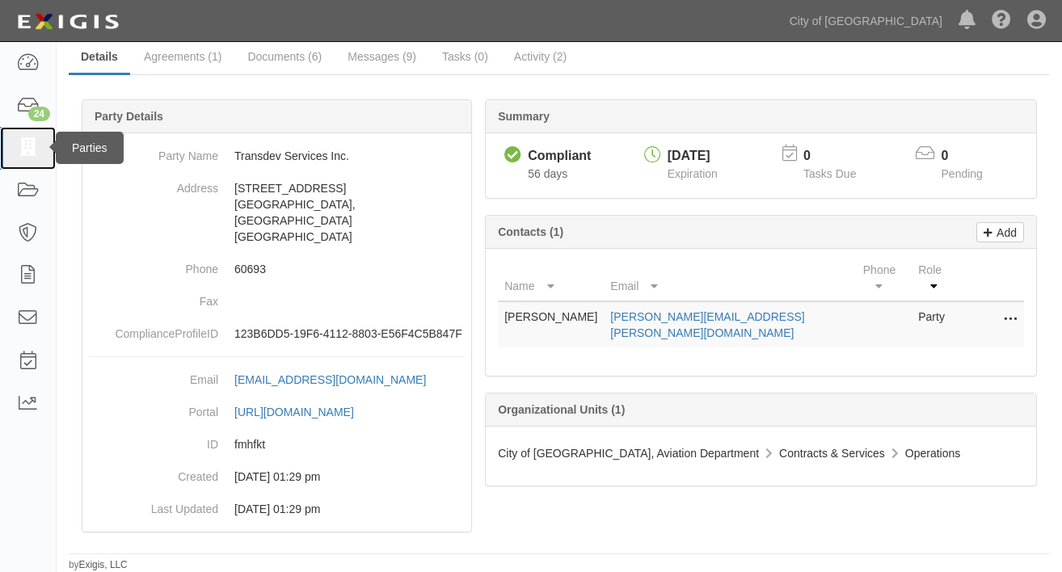
click at [28, 154] on icon at bounding box center [27, 148] width 23 height 19
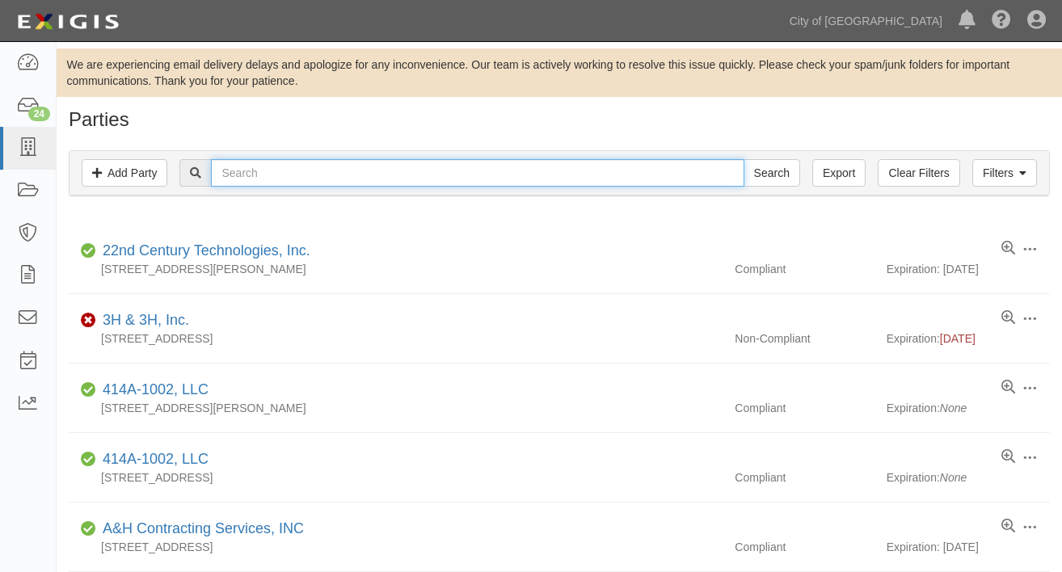
click at [267, 171] on input "text" at bounding box center [477, 172] width 533 height 27
type input "[US_STATE] professional painting"
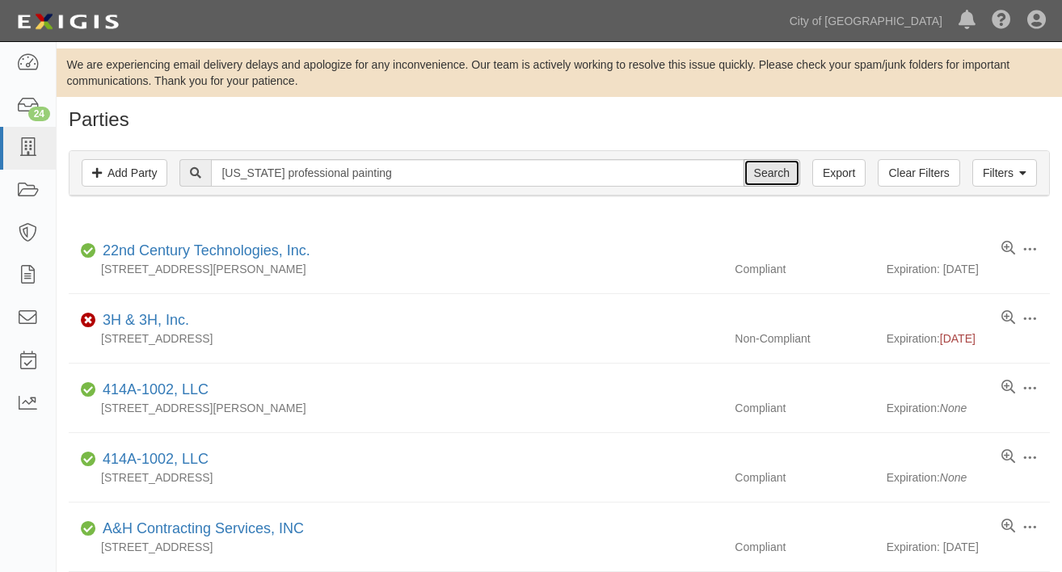
click at [766, 171] on input "Search" at bounding box center [771, 172] width 57 height 27
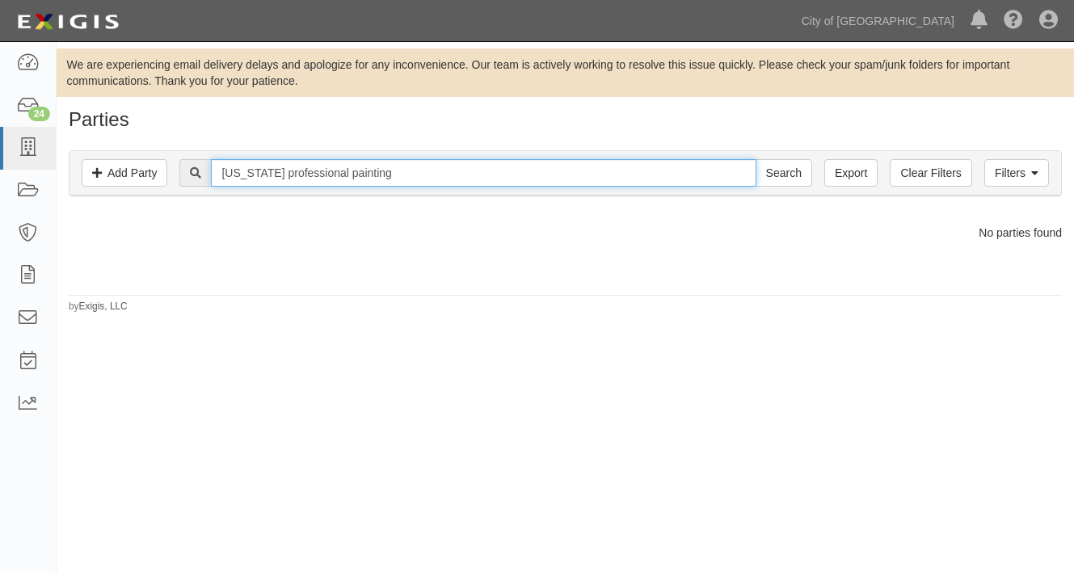
drag, startPoint x: 437, startPoint y: 174, endPoint x: 137, endPoint y: 195, distance: 300.5
click at [137, 195] on div "Filters Add Party Clear Filters Export [US_STATE] professional painting Search …" at bounding box center [565, 173] width 992 height 44
type input "j.a.p"
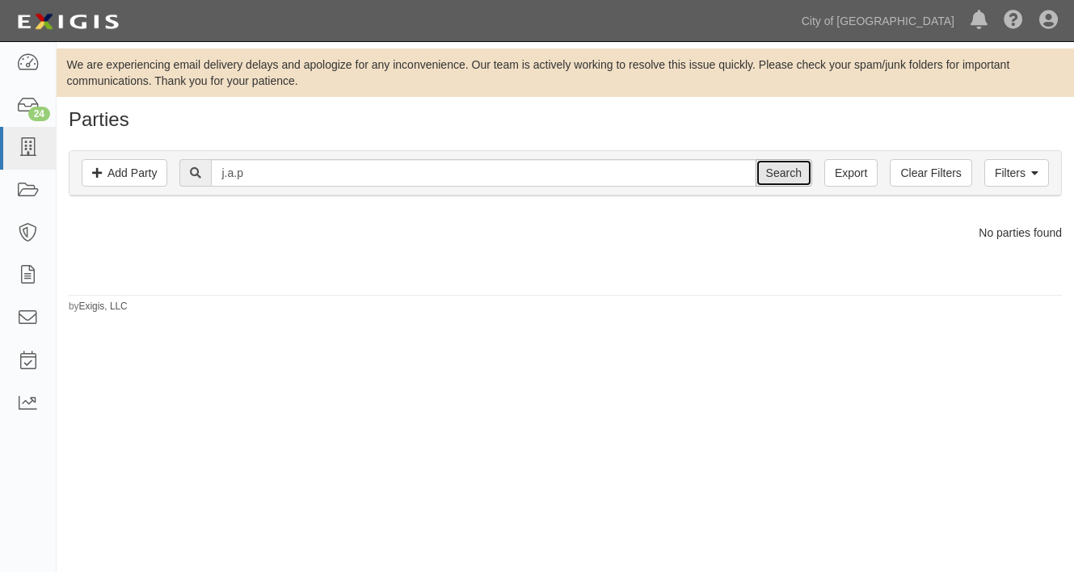
click at [768, 171] on input "Search" at bounding box center [784, 172] width 57 height 27
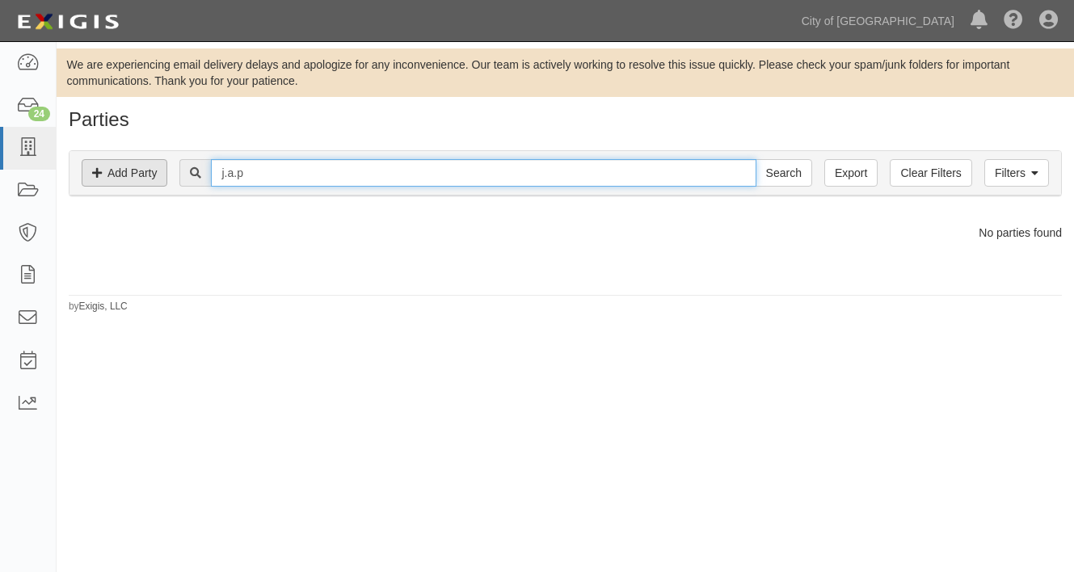
drag, startPoint x: 281, startPoint y: 177, endPoint x: 146, endPoint y: 184, distance: 135.1
click at [146, 184] on div "Filters Add Party Clear Filters Export j.a.p Search Filters" at bounding box center [565, 173] width 992 height 44
type input "b"
type input "belfor property"
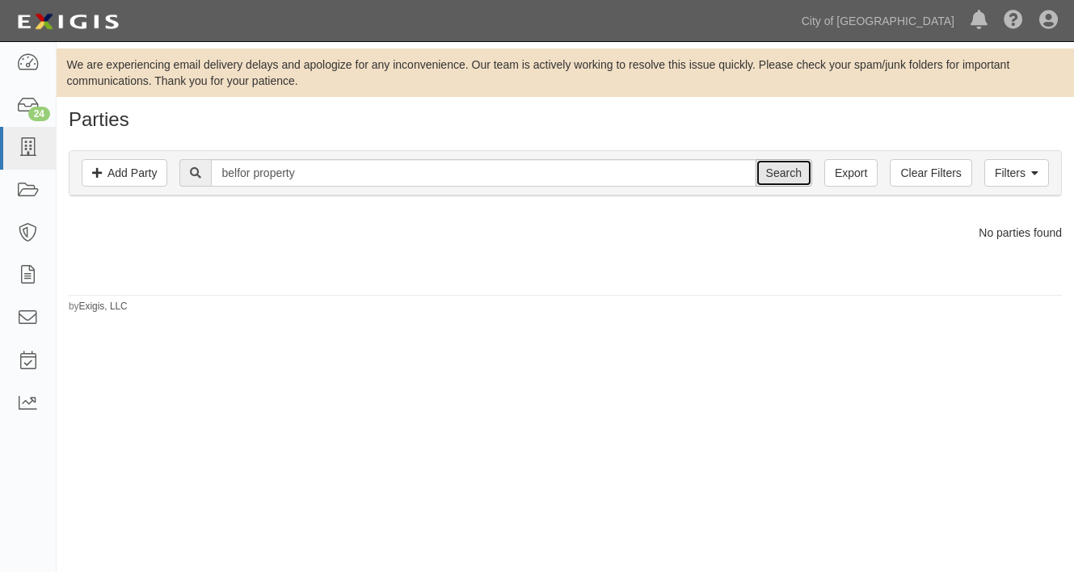
click at [789, 172] on input "Search" at bounding box center [784, 172] width 57 height 27
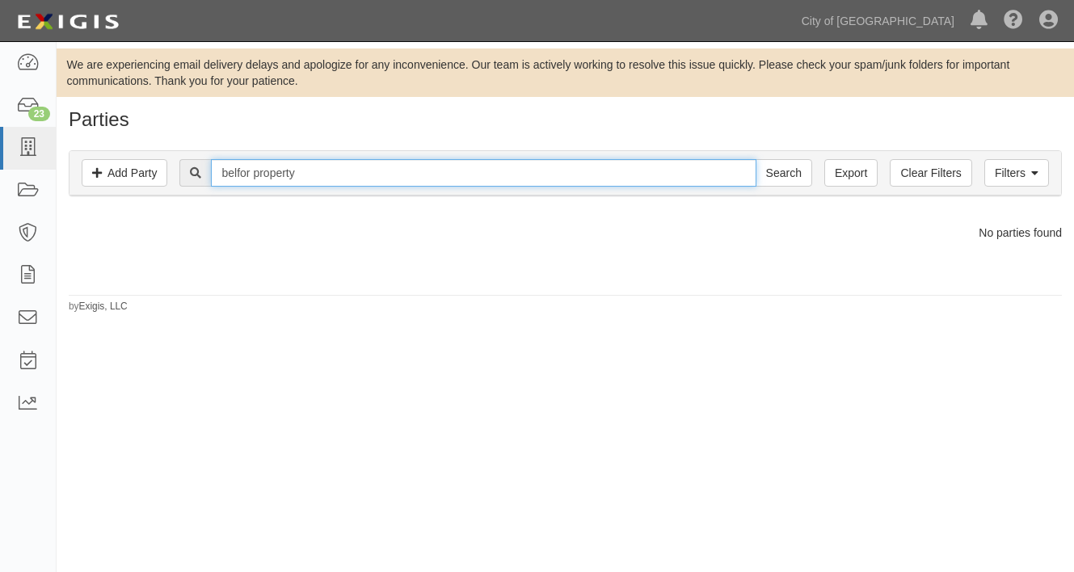
drag, startPoint x: 350, startPoint y: 177, endPoint x: 65, endPoint y: 178, distance: 284.4
click at [65, 178] on div "Filters Add Party Clear Filters Export belfor property Search Filters Complianc…" at bounding box center [565, 175] width 1017 height 74
type input "befor"
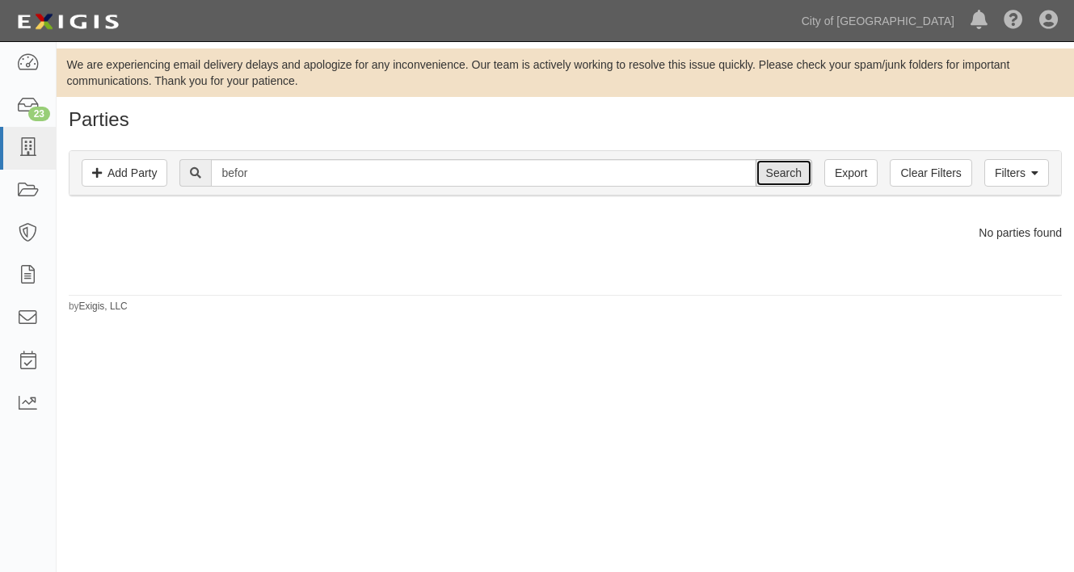
click at [773, 173] on input "Search" at bounding box center [784, 172] width 57 height 27
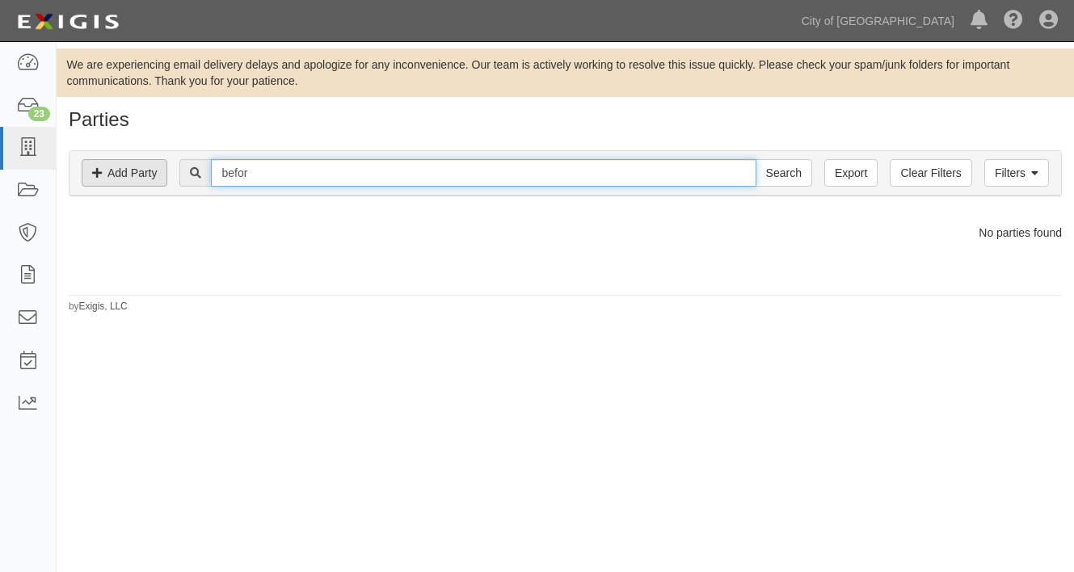
drag, startPoint x: 333, startPoint y: 176, endPoint x: 144, endPoint y: 175, distance: 189.1
click at [144, 175] on div "Filters Add Party Clear Filters Export befor Search Filters" at bounding box center [565, 173] width 992 height 44
type input "belfor"
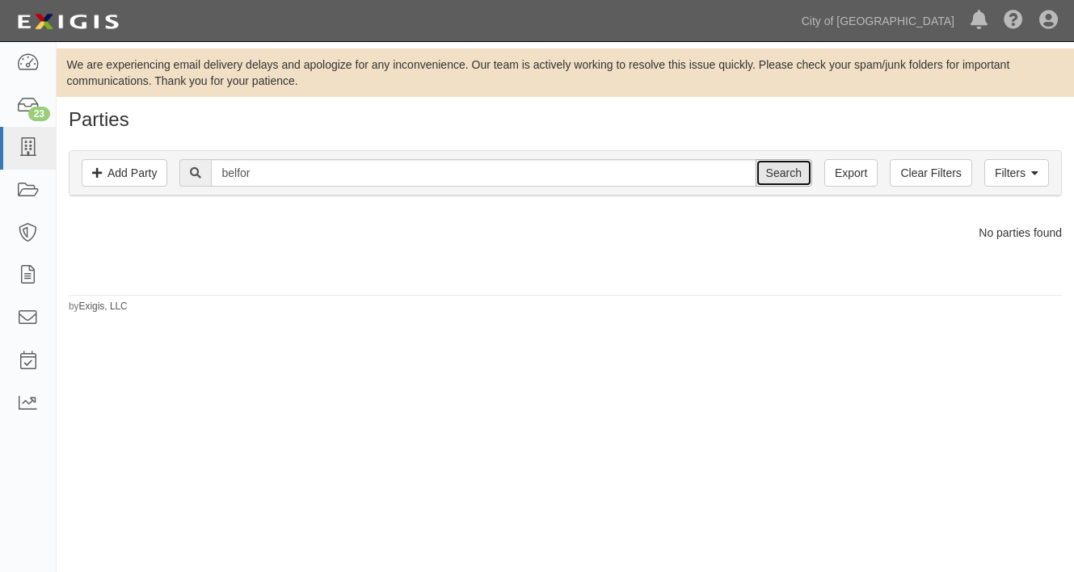
click at [796, 171] on input "Search" at bounding box center [784, 172] width 57 height 27
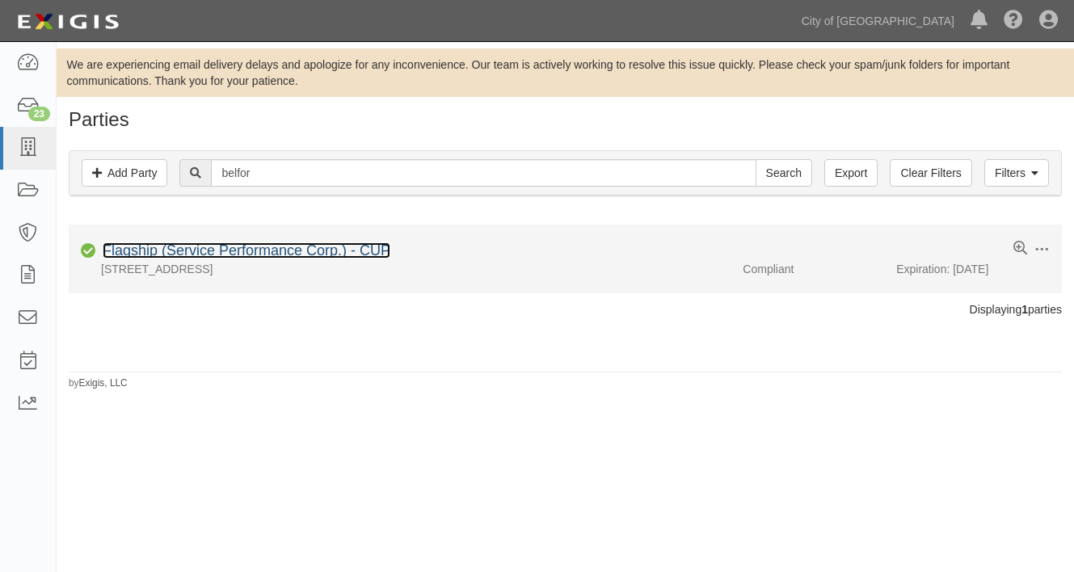
click at [183, 246] on link "Flagship (Service Performance Corp.) - CUP" at bounding box center [247, 250] width 288 height 16
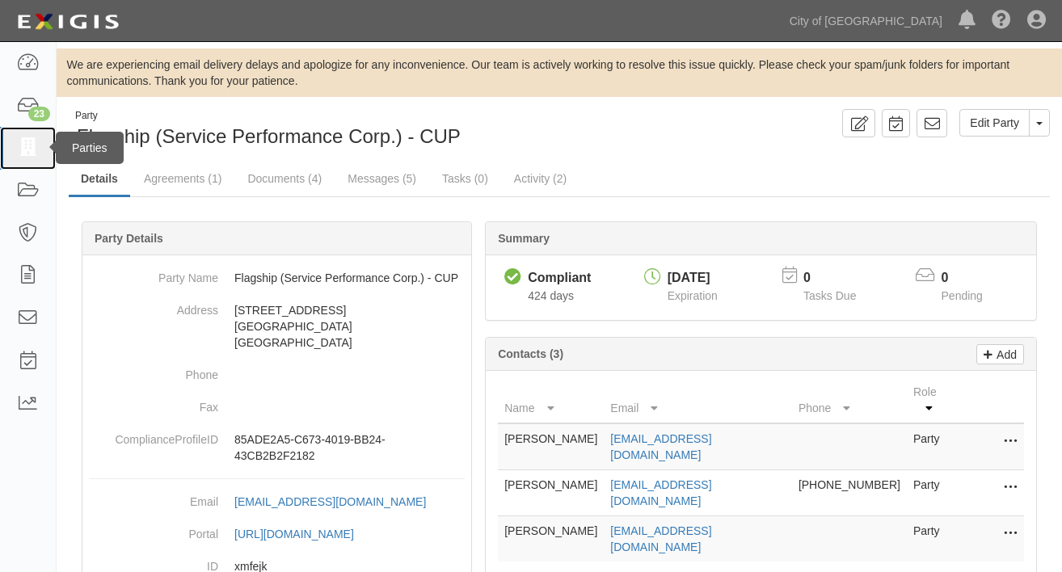
click at [32, 148] on icon at bounding box center [27, 148] width 23 height 19
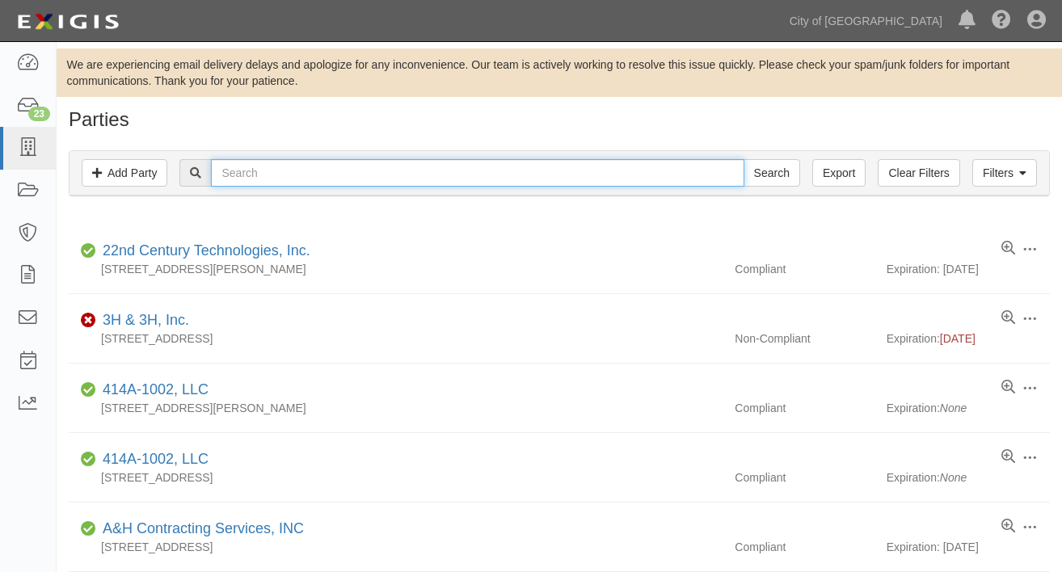
click at [251, 174] on input "text" at bounding box center [477, 172] width 533 height 27
type input "the [PERSON_NAME] group"
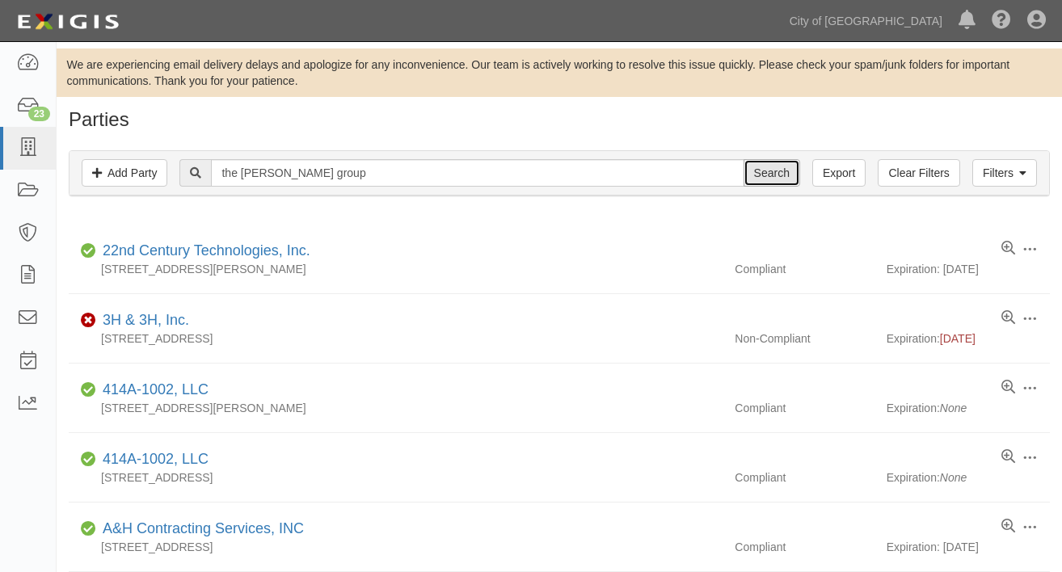
click at [761, 178] on input "Search" at bounding box center [771, 172] width 57 height 27
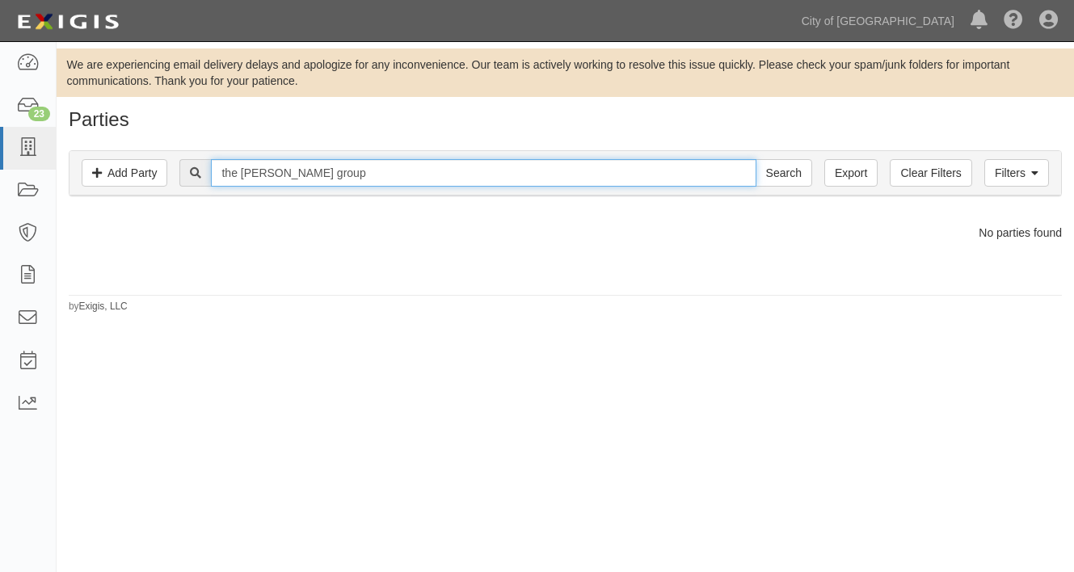
drag, startPoint x: 382, startPoint y: 175, endPoint x: 188, endPoint y: 183, distance: 194.1
click at [188, 183] on div "the [PERSON_NAME] group Search" at bounding box center [495, 172] width 632 height 27
type input "adp total source"
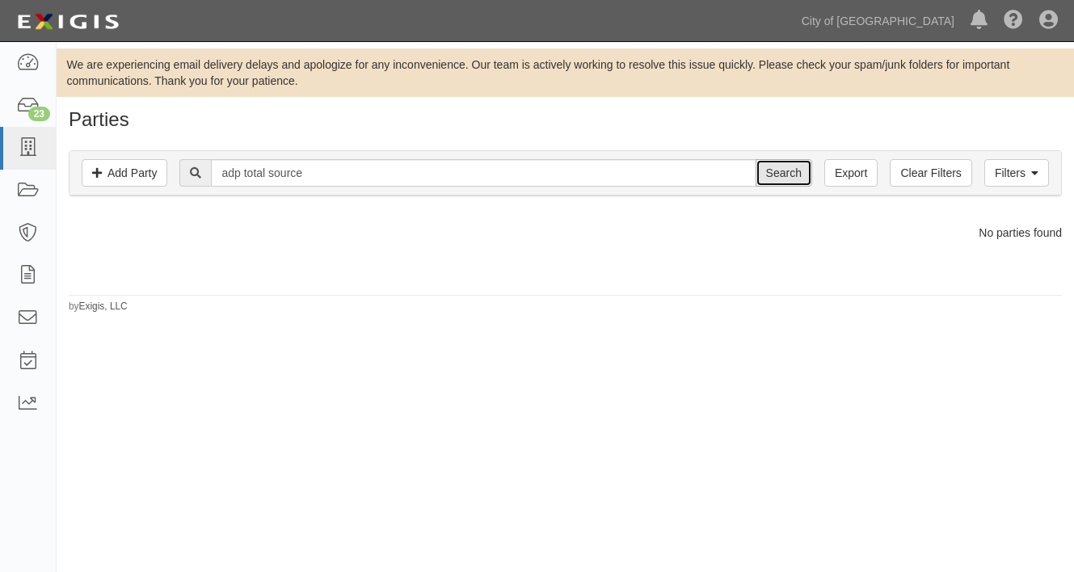
click at [783, 170] on input "Search" at bounding box center [784, 172] width 57 height 27
